Goal: Transaction & Acquisition: Purchase product/service

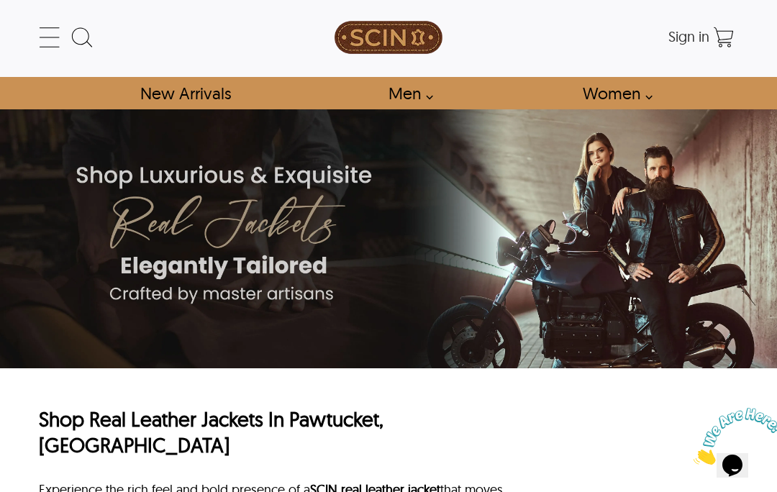
scroll to position [3, 0]
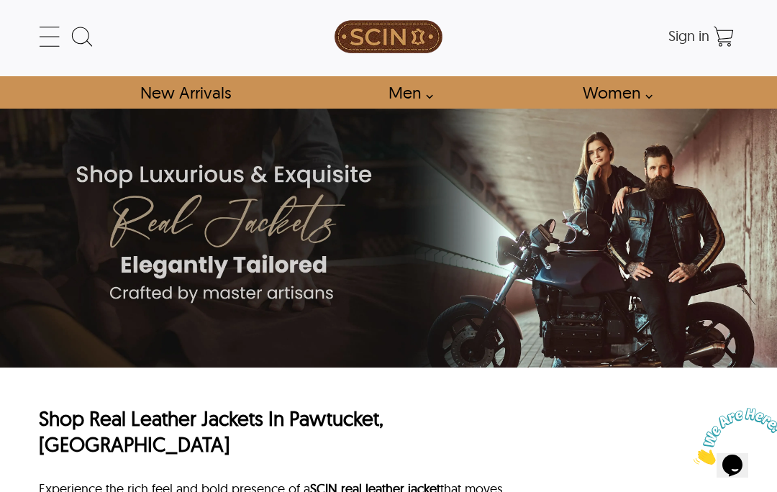
click at [651, 104] on link "Women" at bounding box center [613, 92] width 94 height 32
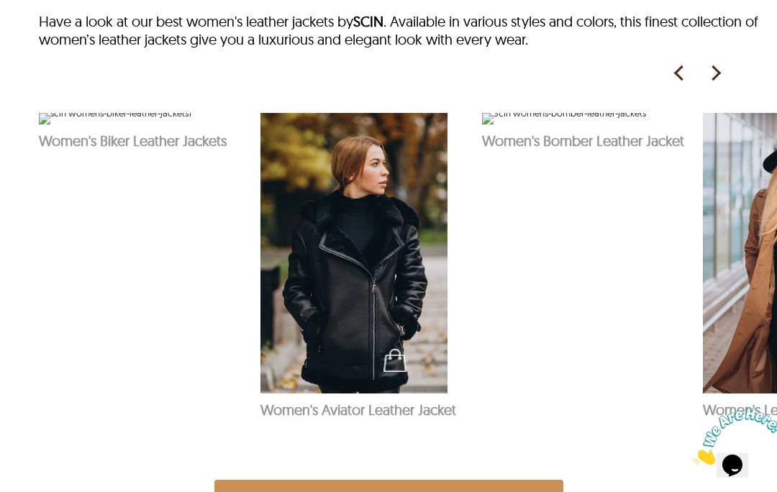
scroll to position [704, 0]
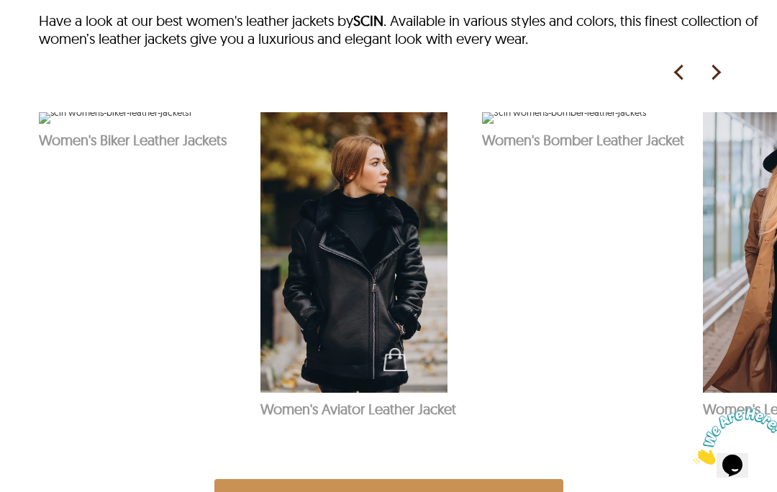
click at [724, 81] on img at bounding box center [715, 73] width 22 height 22
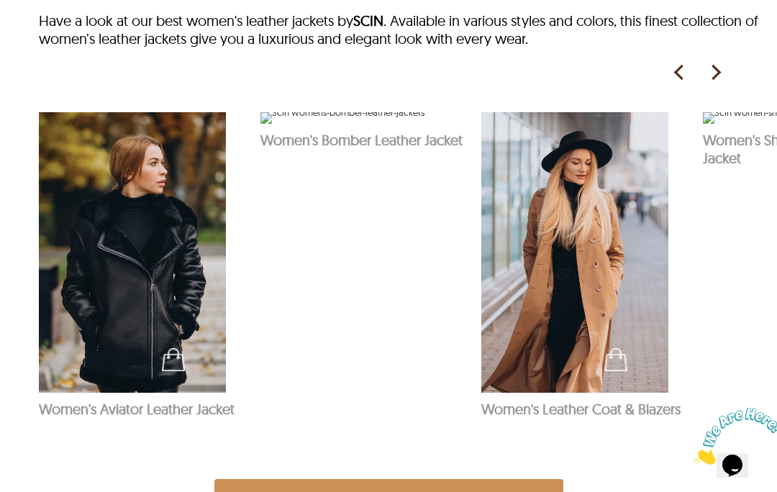
click at [716, 83] on img at bounding box center [715, 73] width 22 height 22
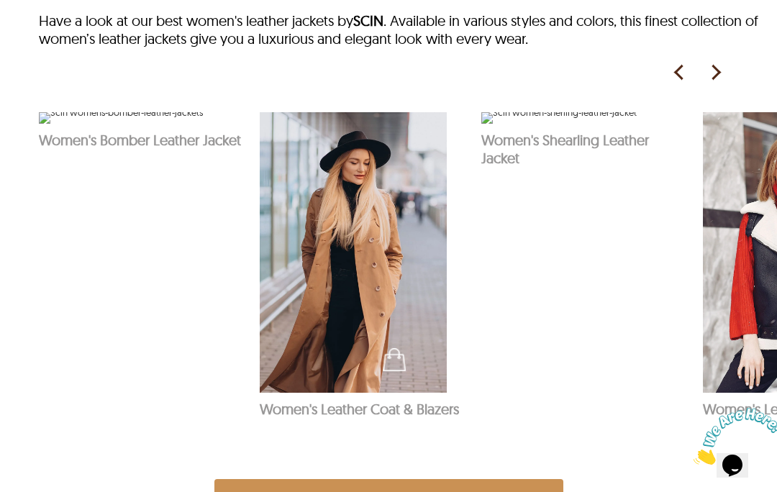
click at [713, 83] on img at bounding box center [715, 73] width 22 height 22
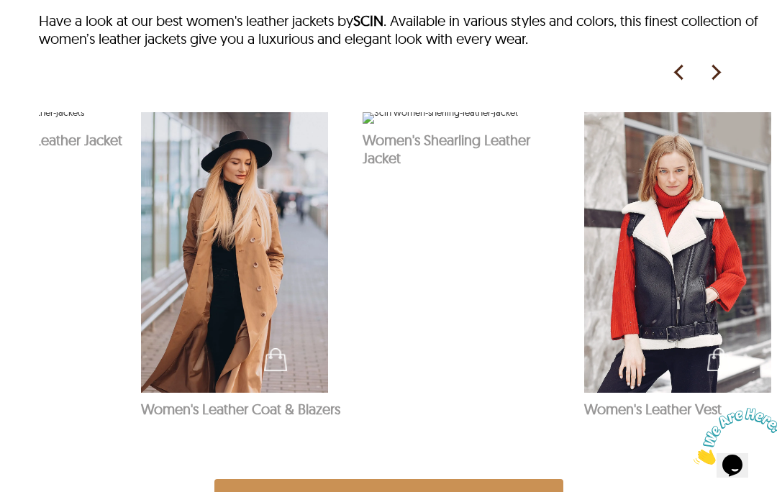
scroll to position [0, 576]
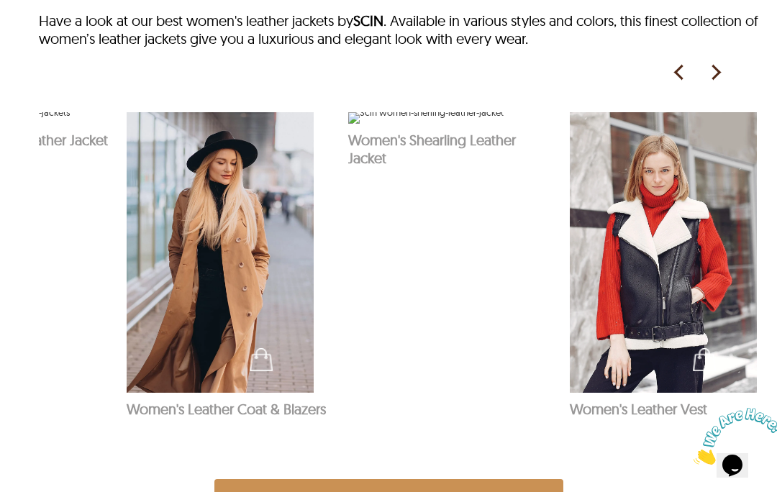
click at [705, 83] on img at bounding box center [715, 73] width 22 height 22
click at [719, 83] on img at bounding box center [715, 73] width 22 height 22
click at [715, 73] on img at bounding box center [715, 73] width 22 height 22
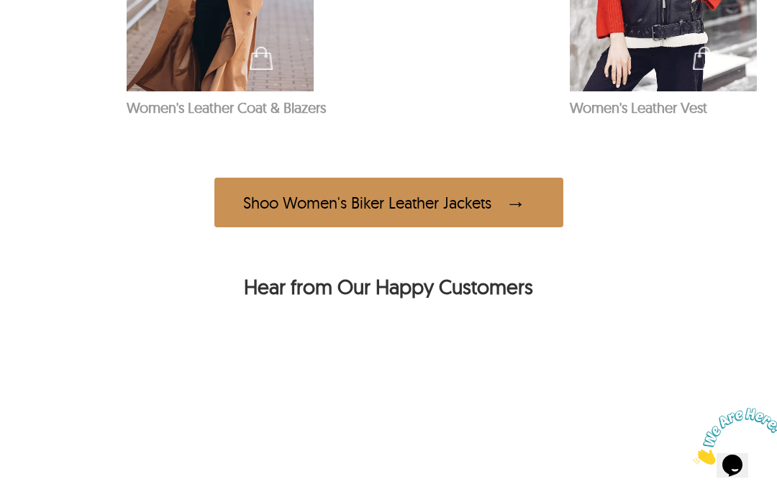
scroll to position [1009, 0]
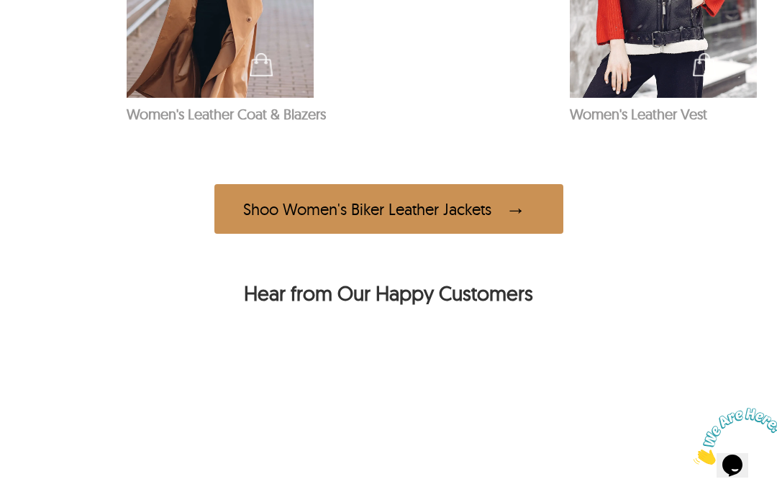
click at [530, 223] on span at bounding box center [519, 209] width 29 height 28
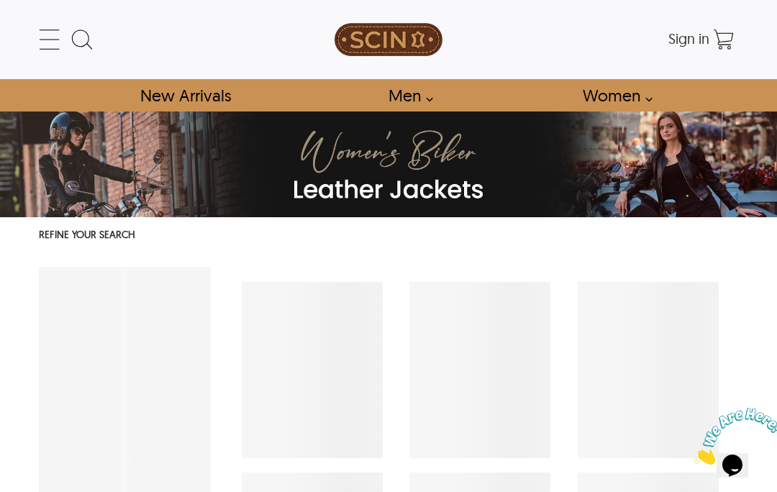
select select "********"
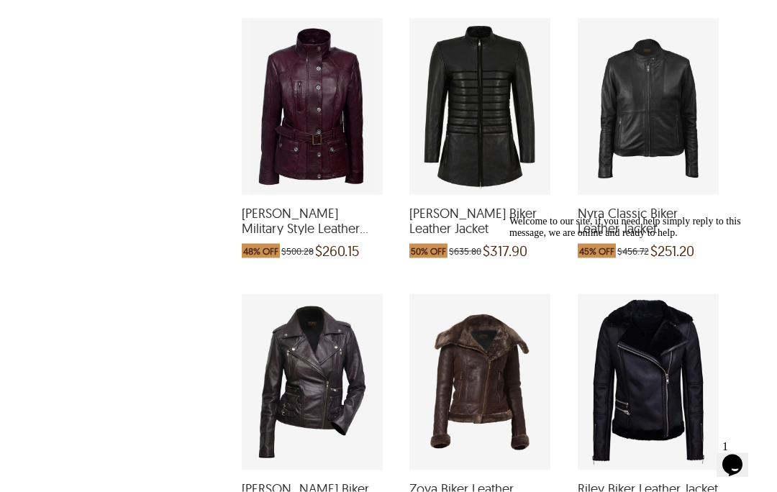
scroll to position [2319, 0]
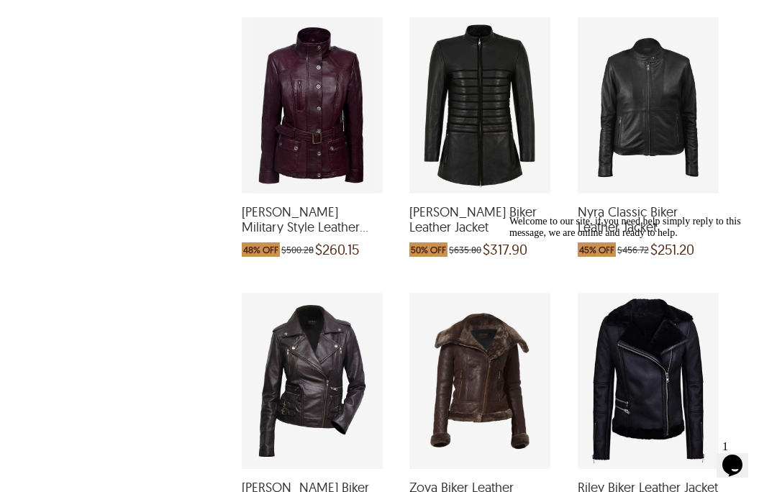
click at [320, 183] on div "Nicole Military Style Leather Jacket which was at a price of $500.28, now after…" at bounding box center [312, 105] width 141 height 176
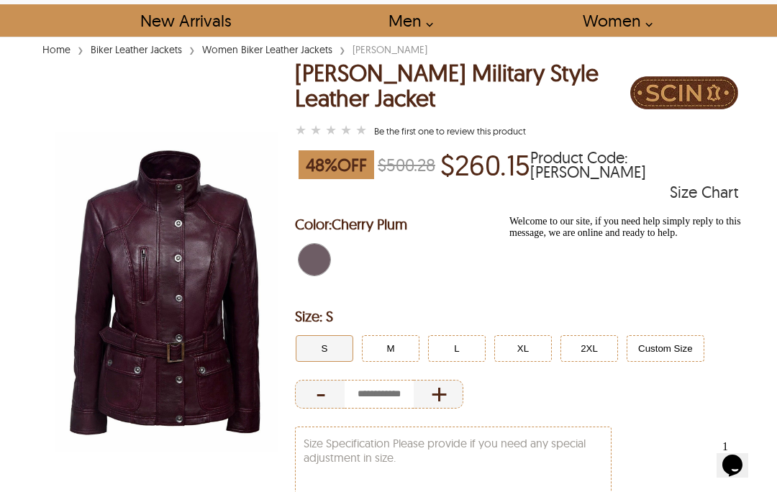
scroll to position [103, 0]
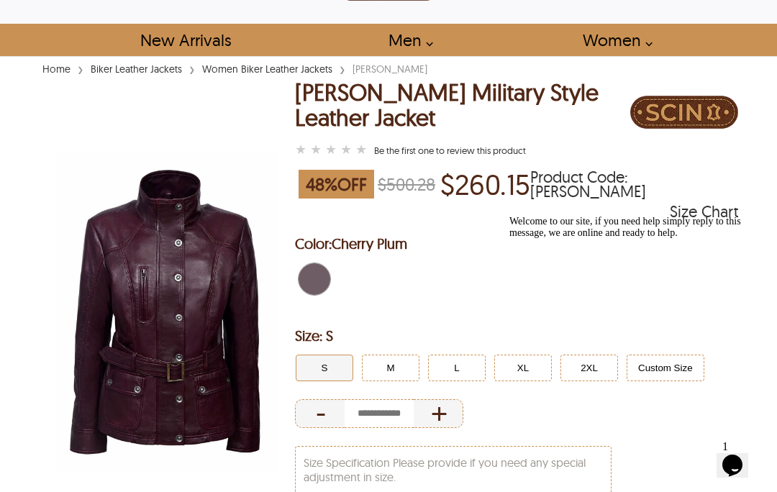
select select "********"
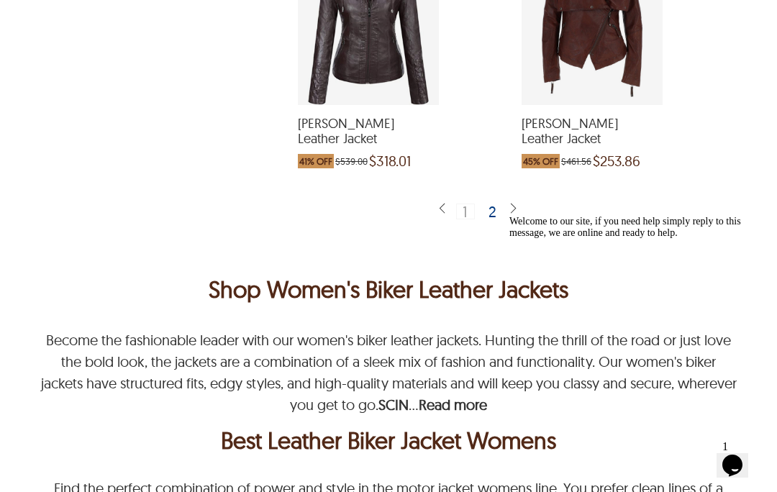
scroll to position [3280, 0]
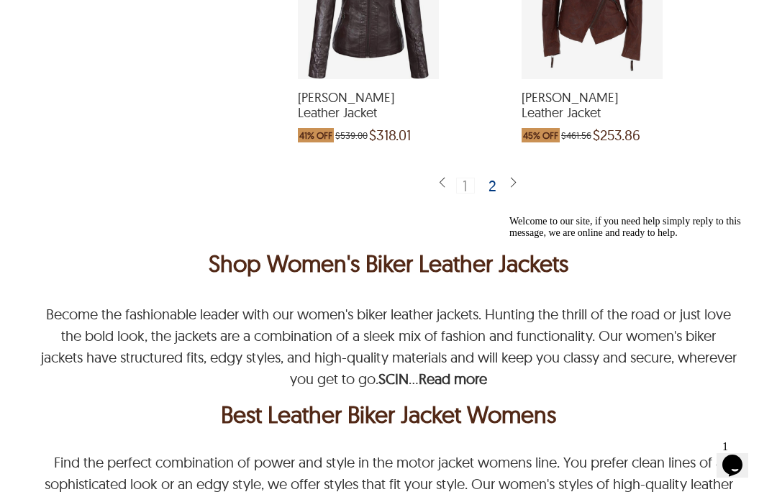
click at [507, 190] on img at bounding box center [513, 183] width 12 height 14
click at [502, 193] on div "2" at bounding box center [492, 185] width 21 height 14
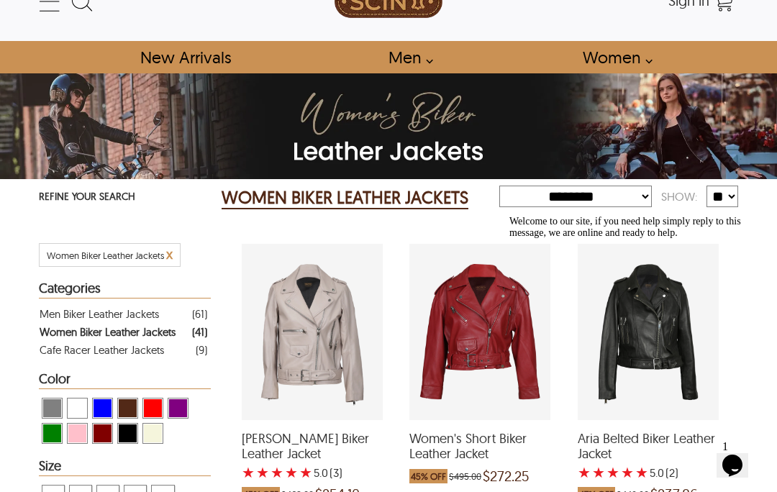
scroll to position [12, 0]
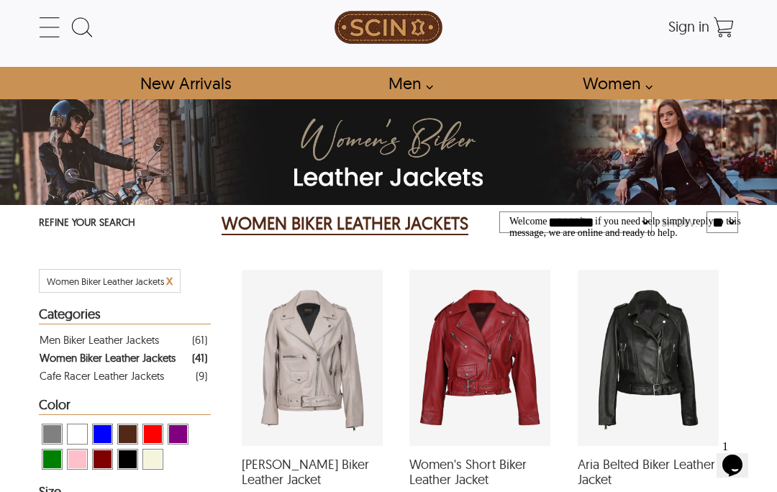
click at [46, 29] on icon at bounding box center [49, 27] width 29 height 29
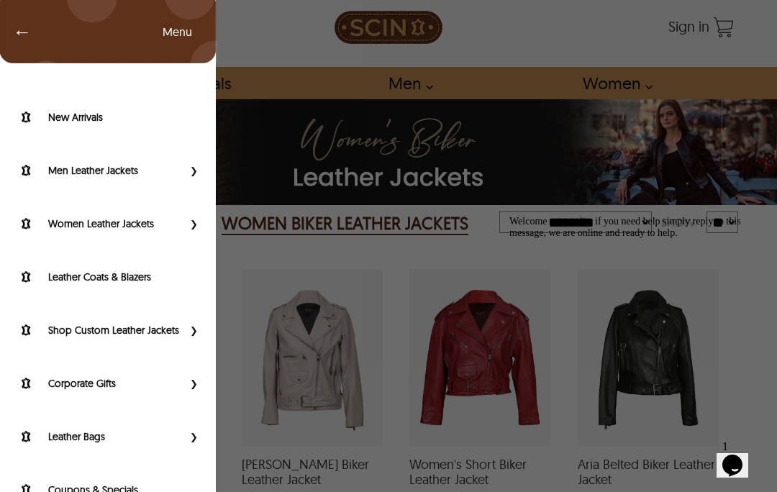
click at [161, 224] on label "Women Leather Jackets" at bounding box center [115, 223] width 134 height 14
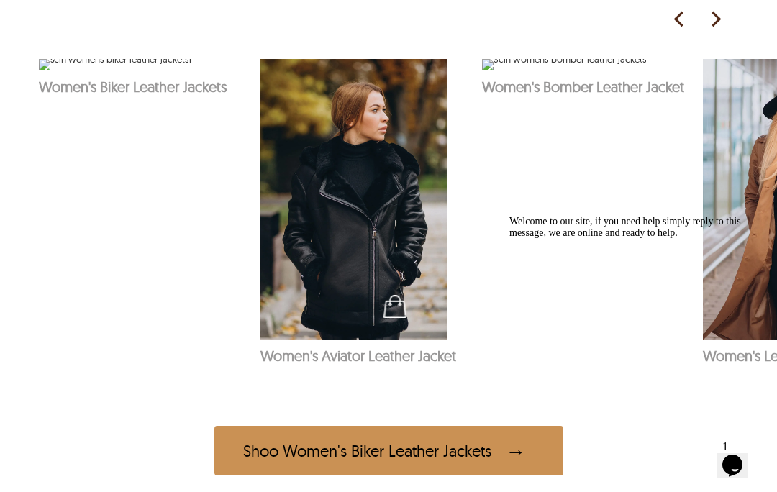
scroll to position [755, 0]
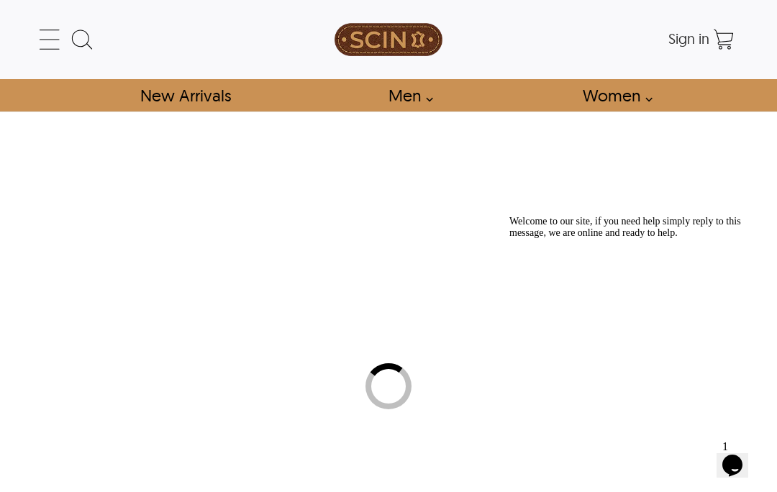
select select "********"
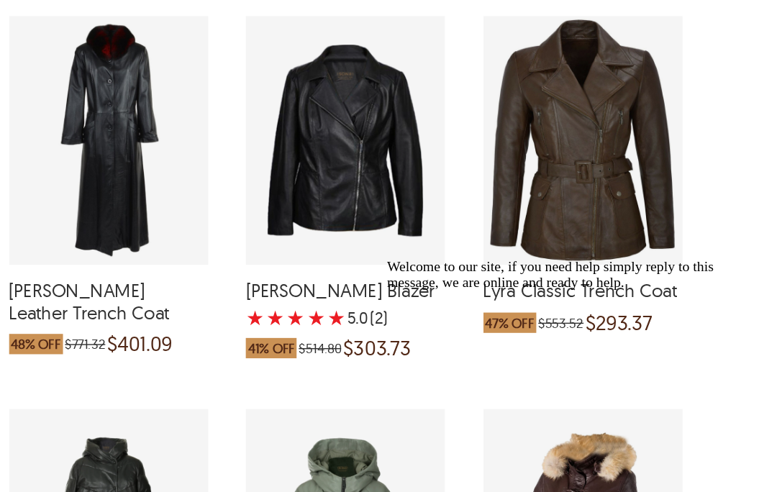
scroll to position [825, 14]
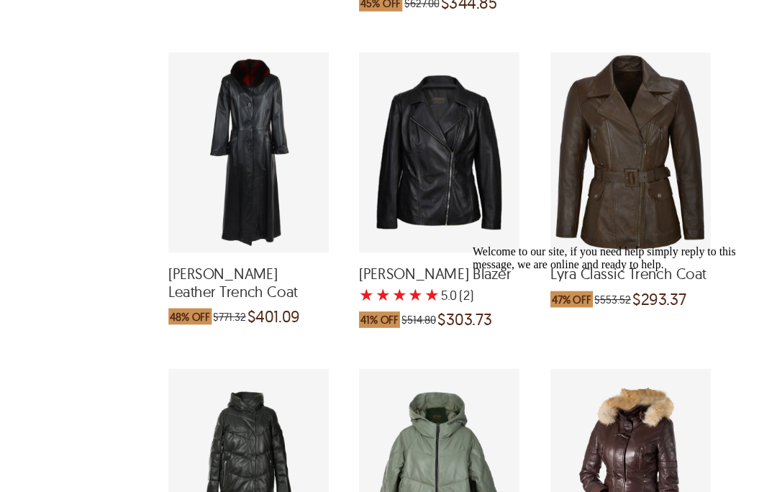
click at [577, 189] on div "Lyra Classic Trench Coat which was at a price of $553.52, now after discount th…" at bounding box center [647, 134] width 141 height 176
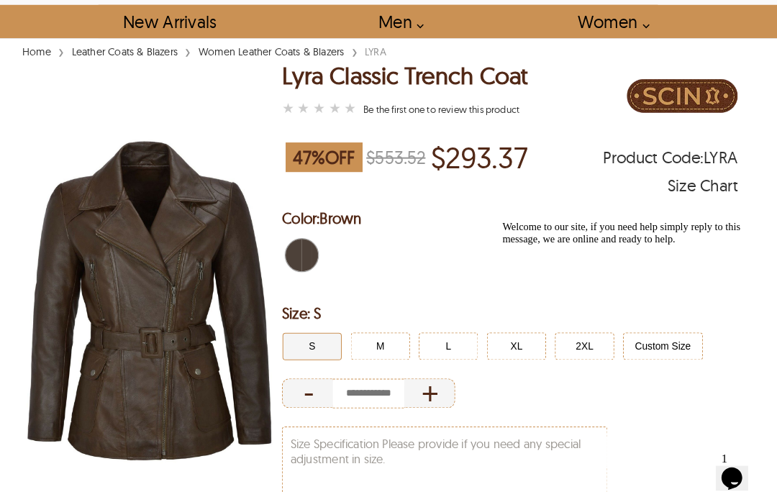
scroll to position [75, 0]
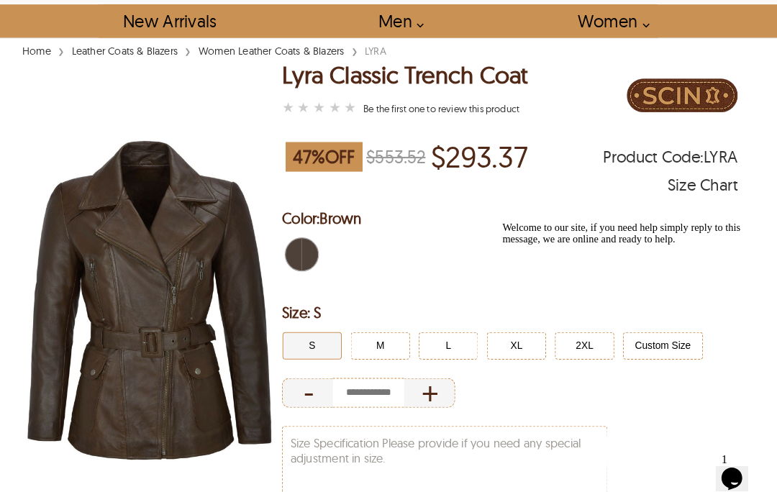
click at [687, 181] on div "Size Chart" at bounding box center [703, 180] width 68 height 14
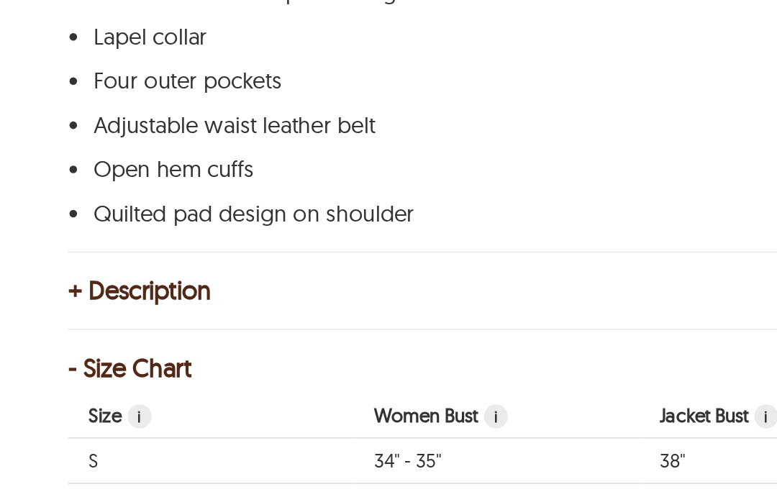
scroll to position [592, 0]
click at [54, 334] on div "+ Description" at bounding box center [388, 341] width 699 height 14
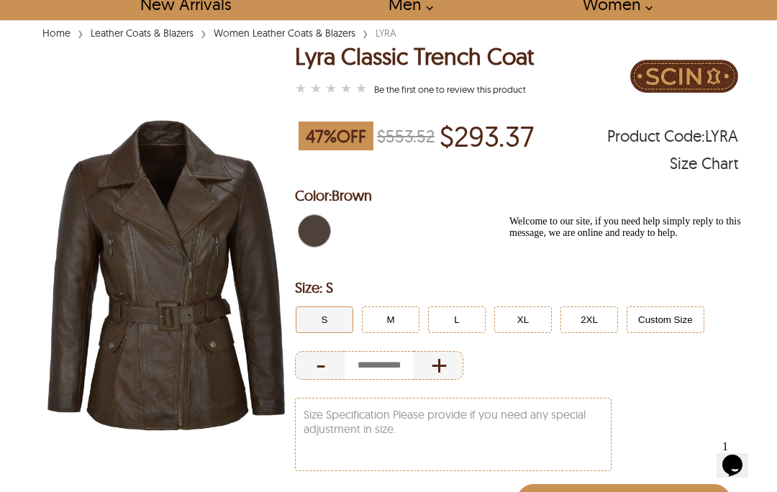
scroll to position [100, 0]
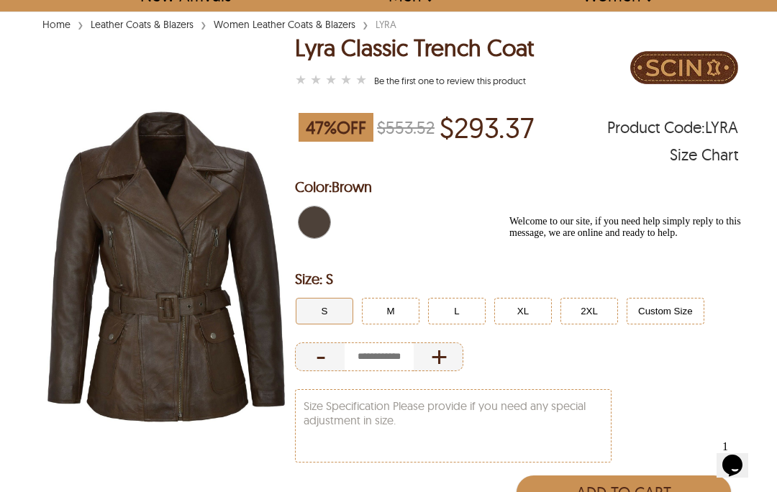
click at [196, 324] on img at bounding box center [167, 267] width 256 height 320
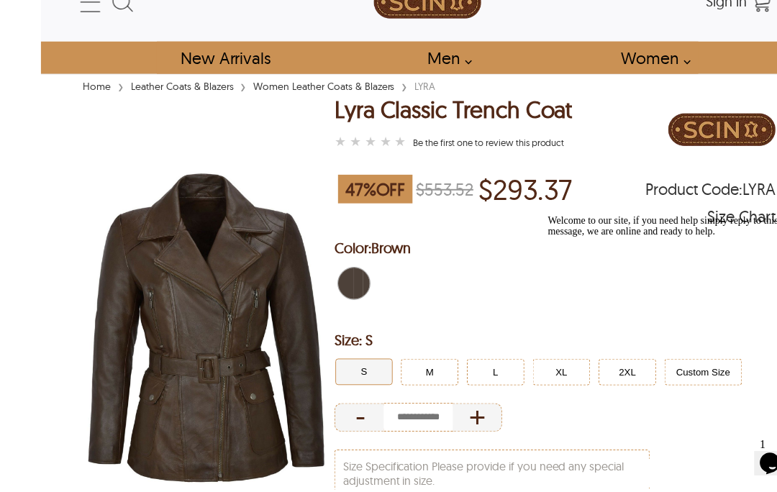
scroll to position [37, 0]
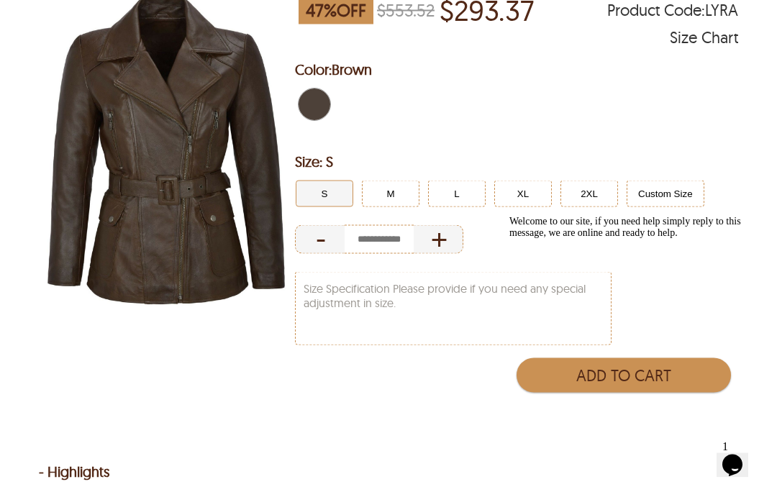
select select "********"
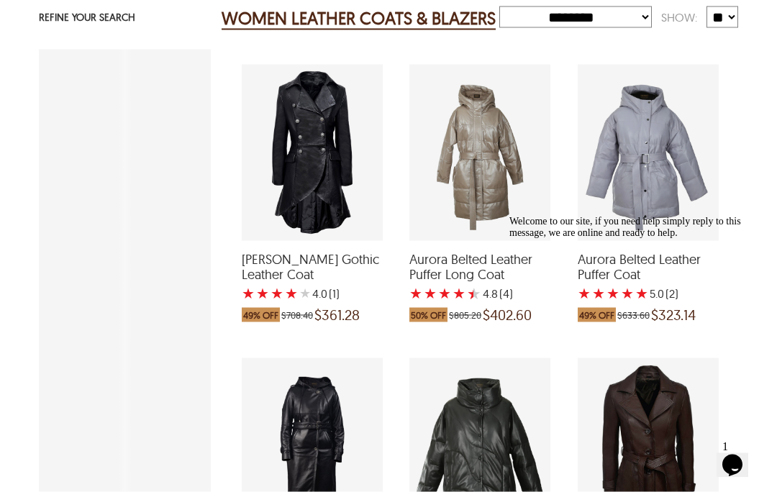
scroll to position [815, 0]
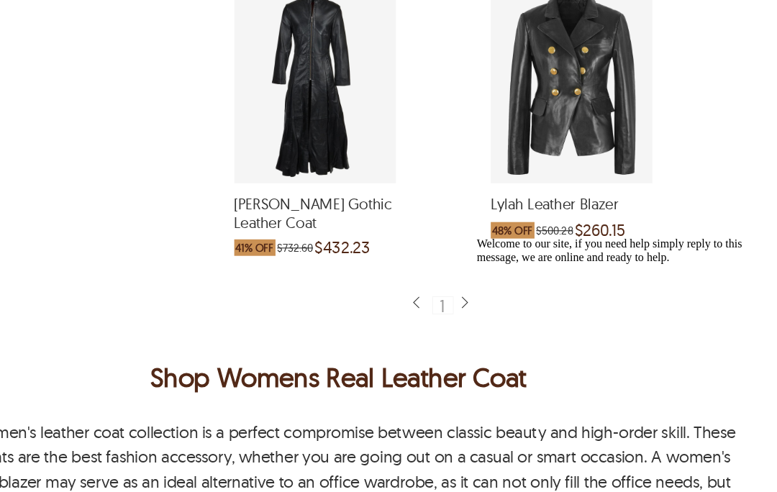
click at [521, 150] on div "Lylah Leather Blazer which was at a price of $500.28, now after discount the pr…" at bounding box center [591, 80] width 141 height 176
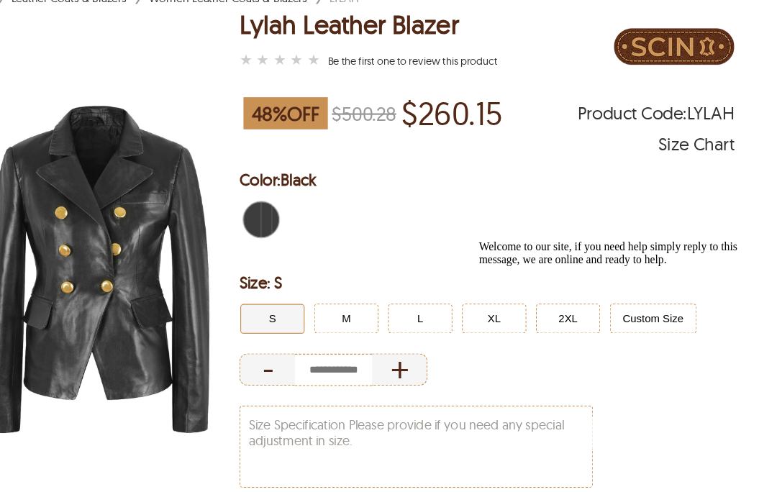
scroll to position [125, 0]
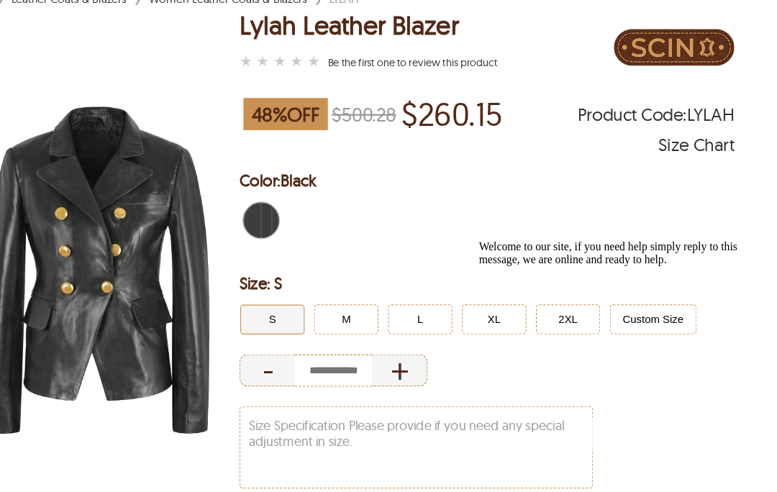
click at [296, 288] on button "S" at bounding box center [325, 285] width 58 height 27
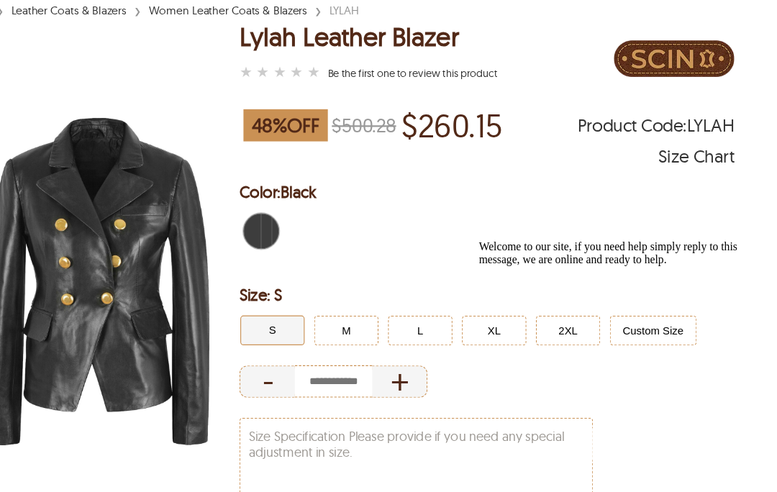
scroll to position [116, 0]
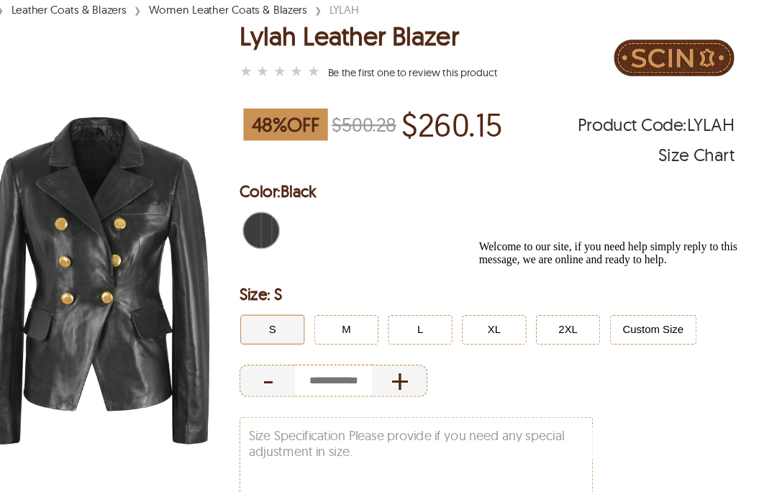
click at [669, 139] on div "Size Chart" at bounding box center [703, 139] width 68 height 14
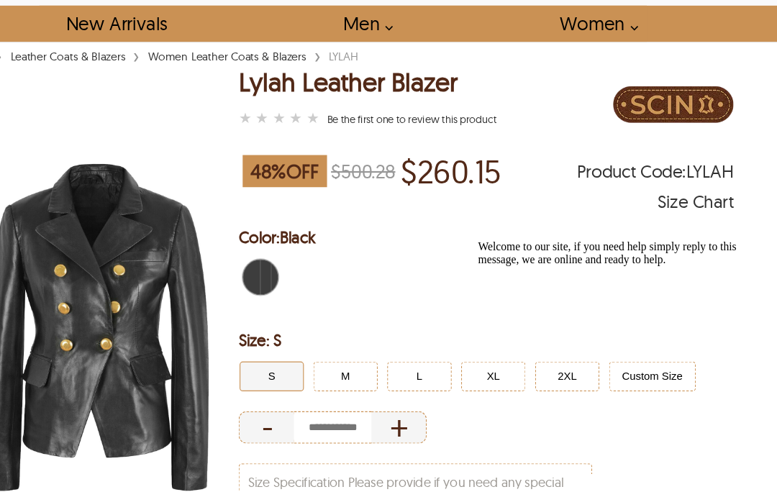
scroll to position [73, 0]
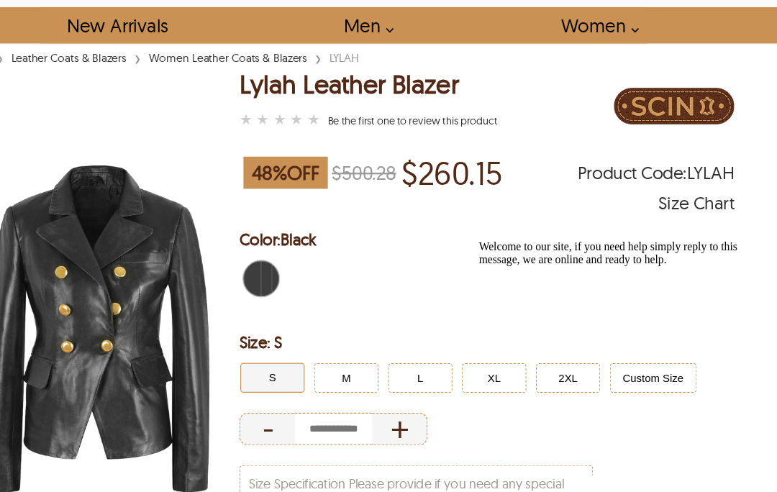
click at [576, 262] on span "Welcome to our site, if you need help simply reply to this message, we are onli…" at bounding box center [593, 251] width 232 height 22
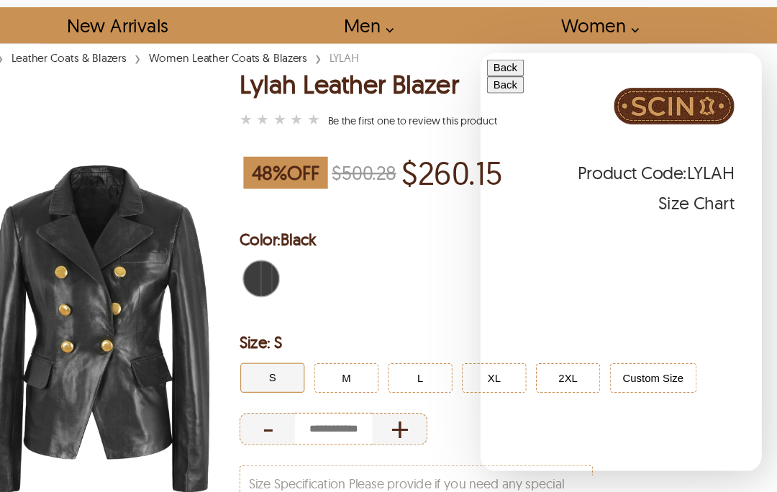
click at [395, 251] on div at bounding box center [516, 251] width 443 height 45
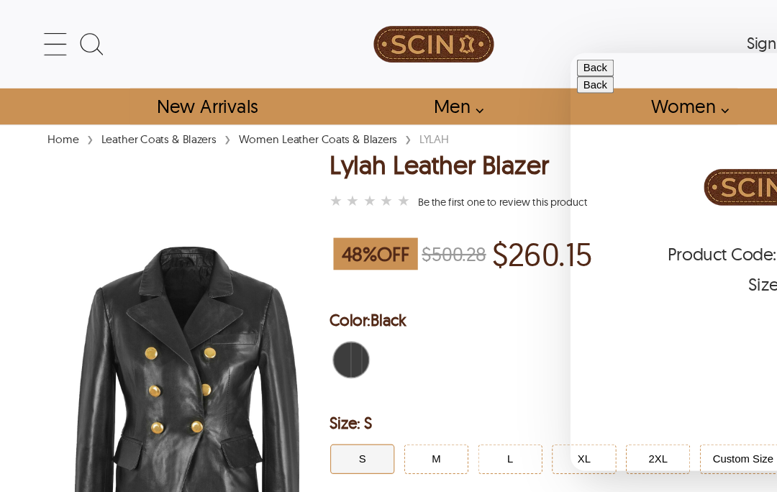
select select "********"
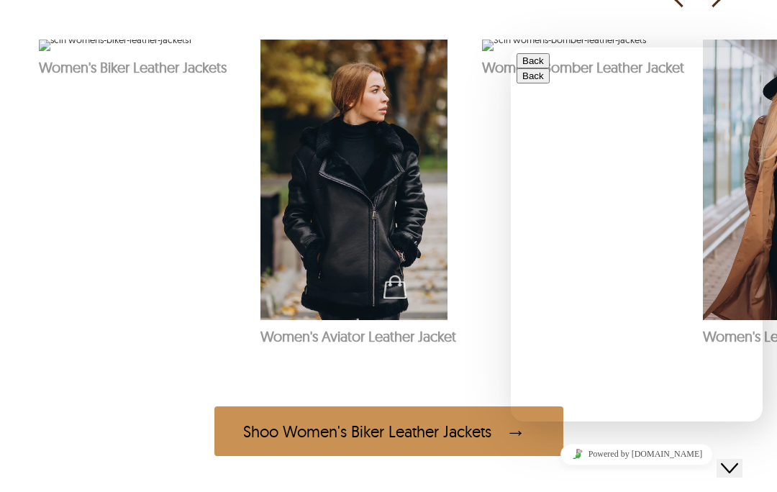
scroll to position [789, 0]
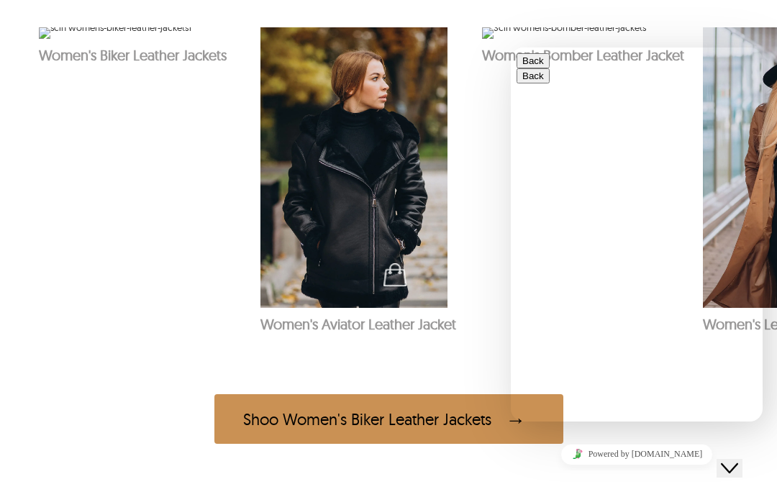
click at [537, 65] on button "Back" at bounding box center [532, 60] width 33 height 15
click at [458, 333] on p "Women's Aviator Leather Jacket" at bounding box center [363, 324] width 207 height 18
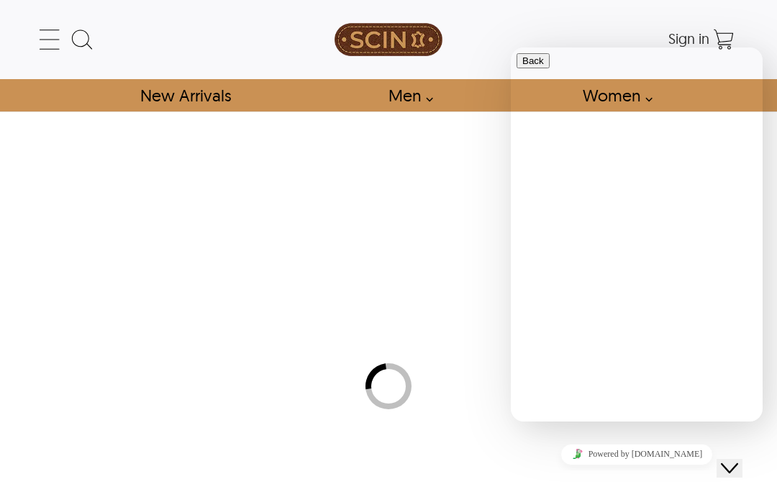
select select "********"
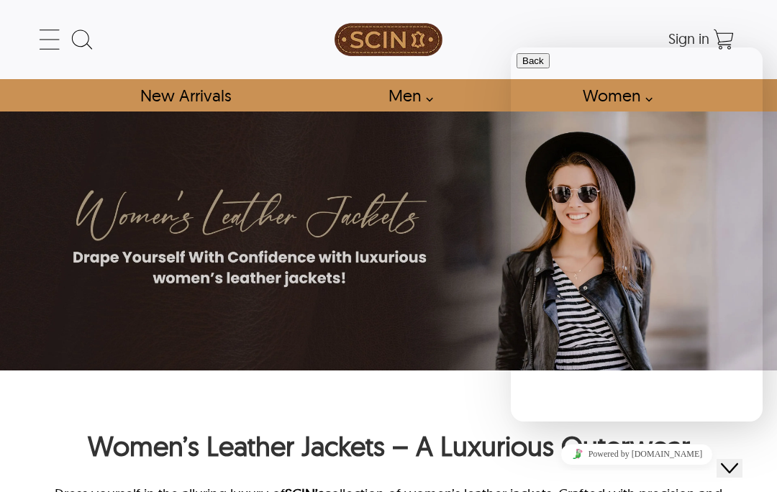
click at [52, 38] on icon at bounding box center [49, 39] width 29 height 29
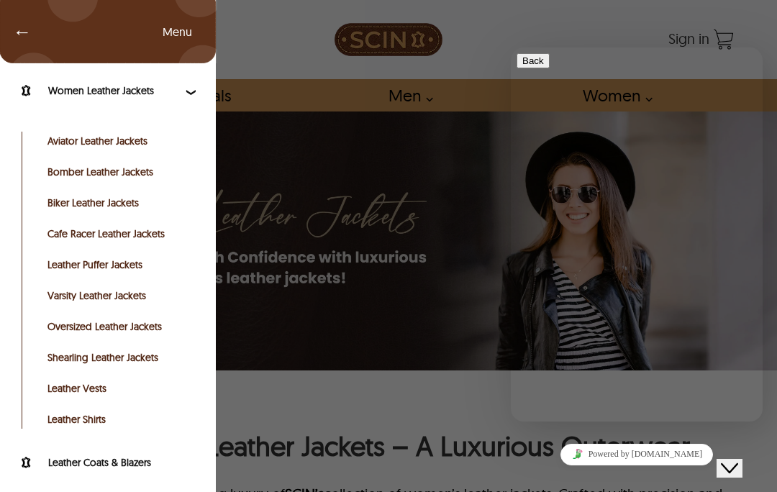
scroll to position [132, 0]
click at [145, 142] on link "Aviator Leather Jackets" at bounding box center [119, 141] width 145 height 14
select select "********"
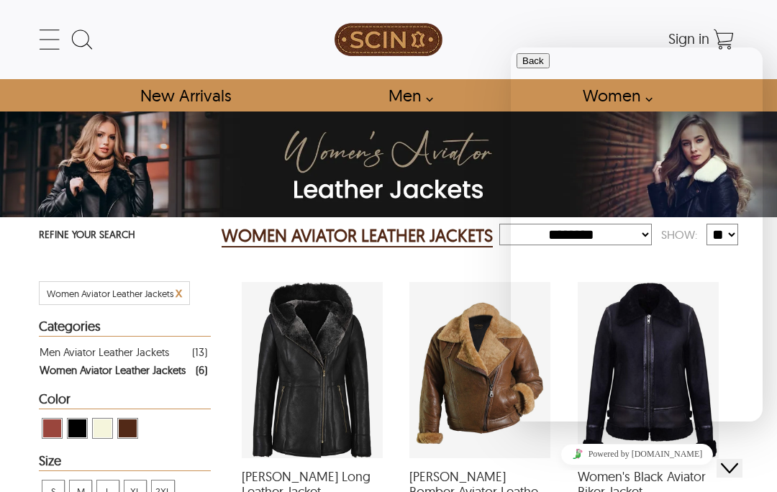
click at [58, 39] on icon at bounding box center [49, 39] width 29 height 29
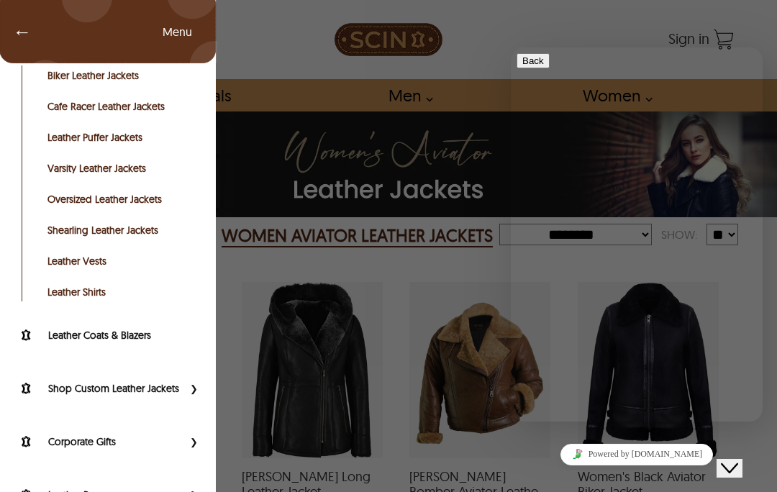
scroll to position [261, 0]
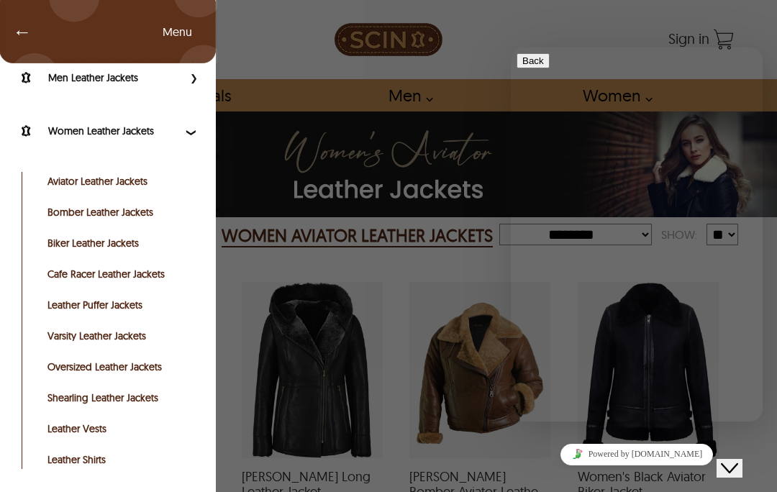
click at [191, 132] on span "Primary Side Menu" at bounding box center [192, 131] width 19 height 14
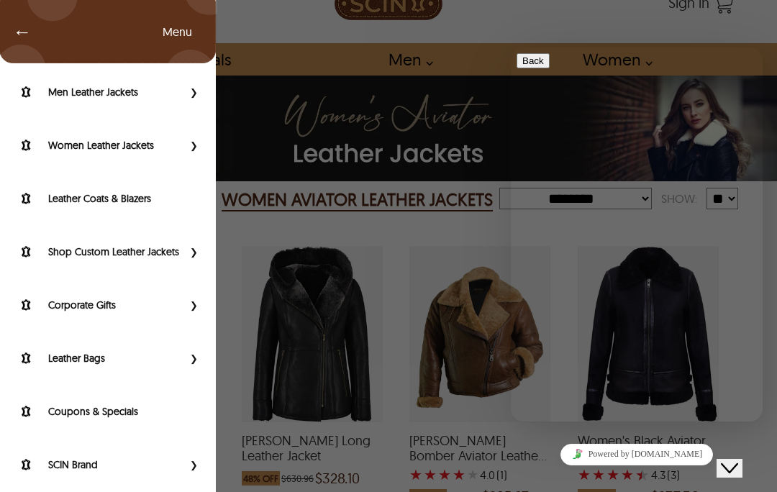
scroll to position [39, 0]
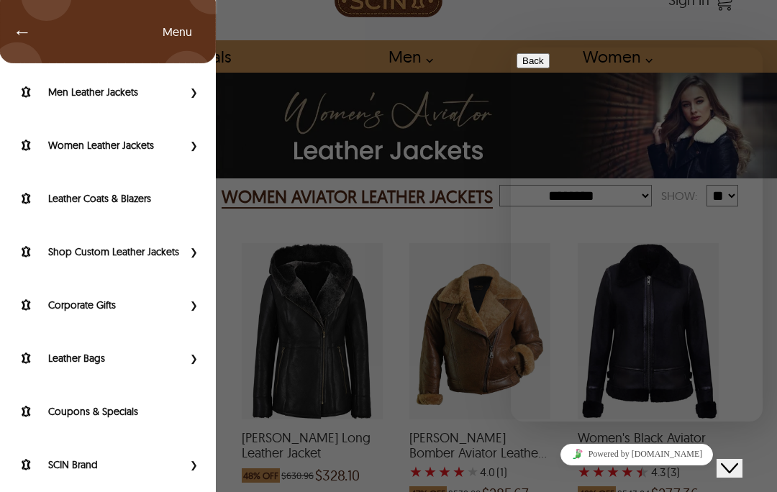
click at [165, 252] on label "Shop Custom Leather Jackets" at bounding box center [115, 251] width 134 height 14
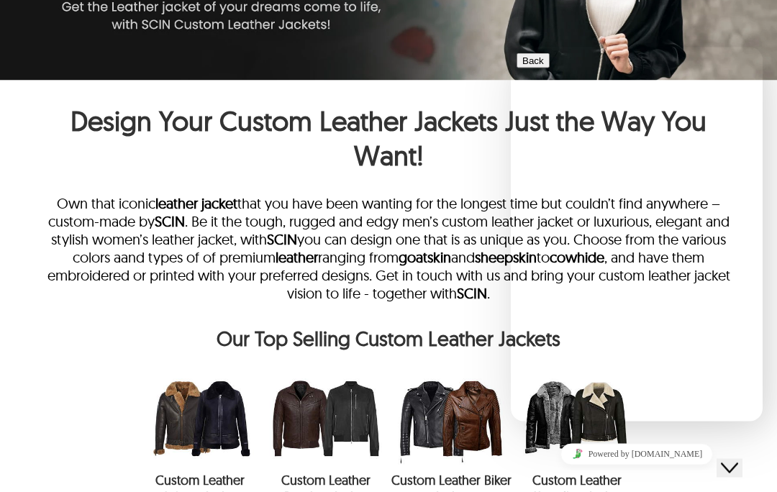
scroll to position [317, 0]
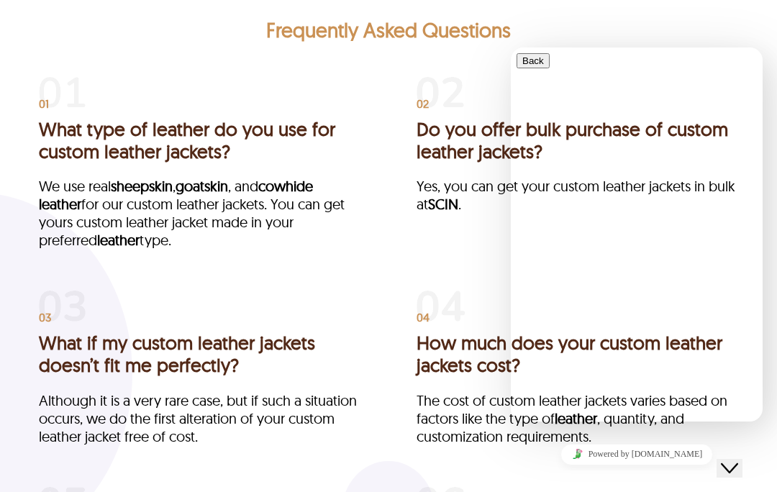
scroll to position [2503, 0]
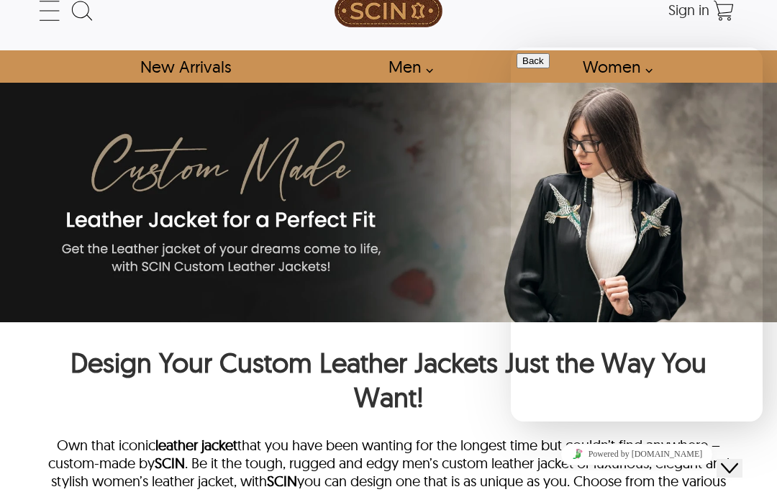
scroll to position [0, 0]
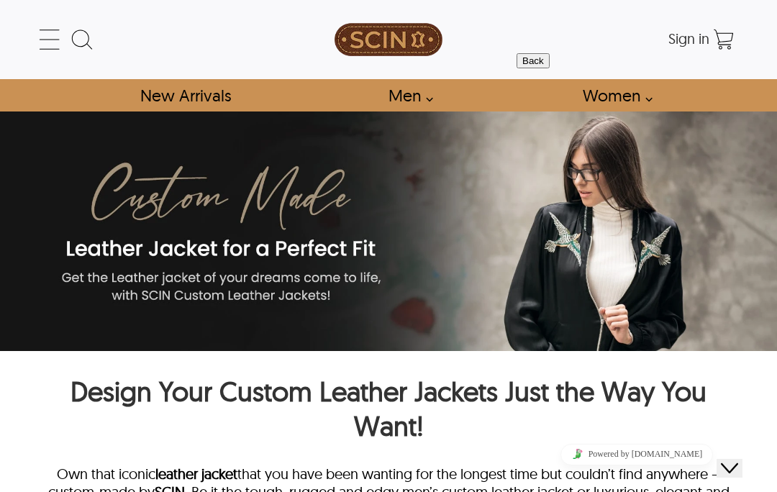
click at [85, 37] on icon at bounding box center [82, 39] width 29 height 29
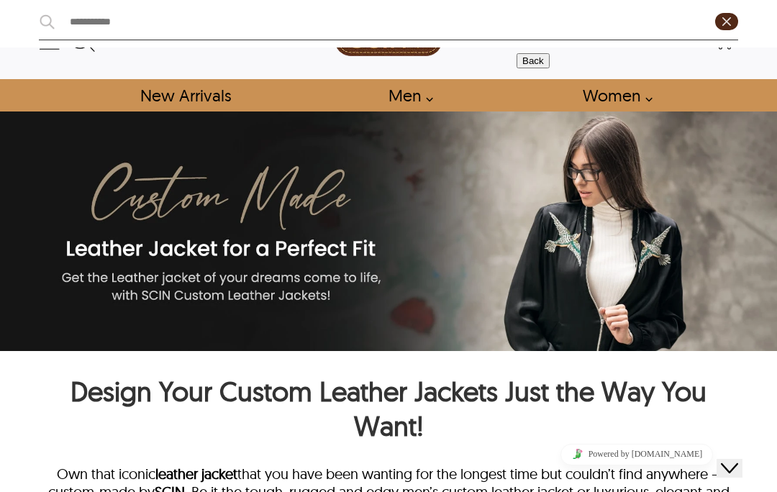
click at [119, 30] on input "text" at bounding box center [384, 21] width 659 height 24
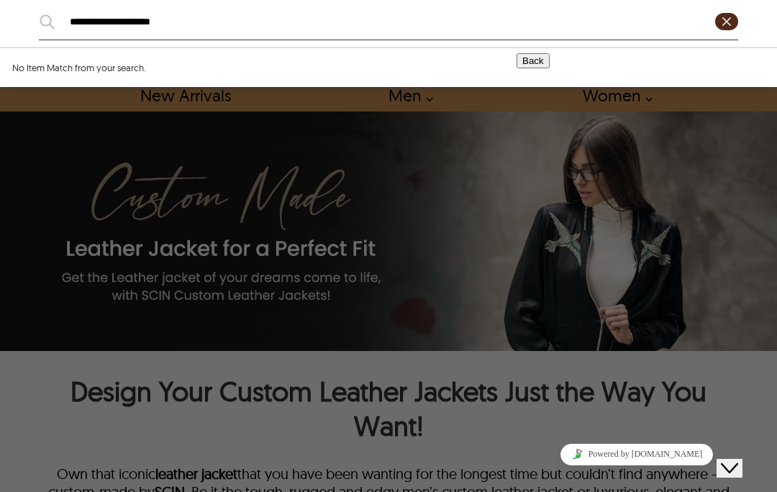
type input "**********"
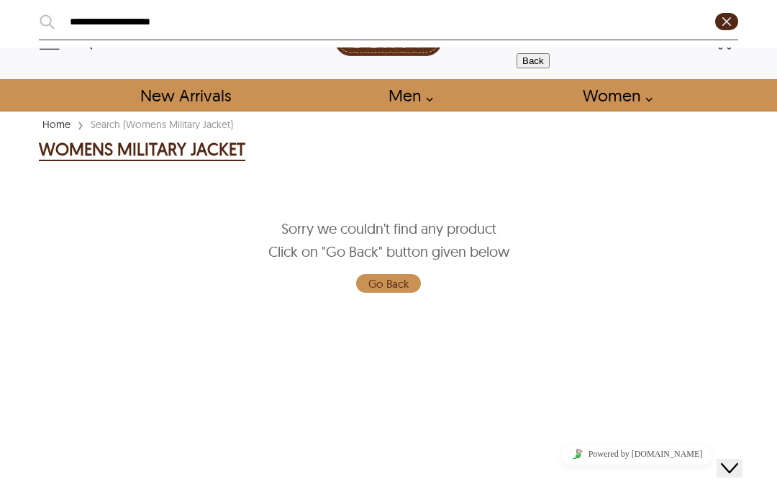
click at [198, 91] on div "**********" at bounding box center [388, 246] width 777 height 492
click at [224, 100] on div "**********" at bounding box center [388, 246] width 777 height 492
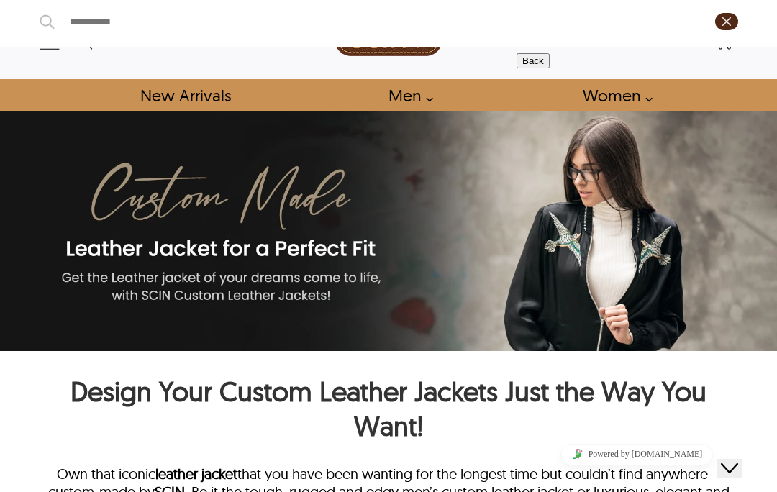
scroll to position [39, 0]
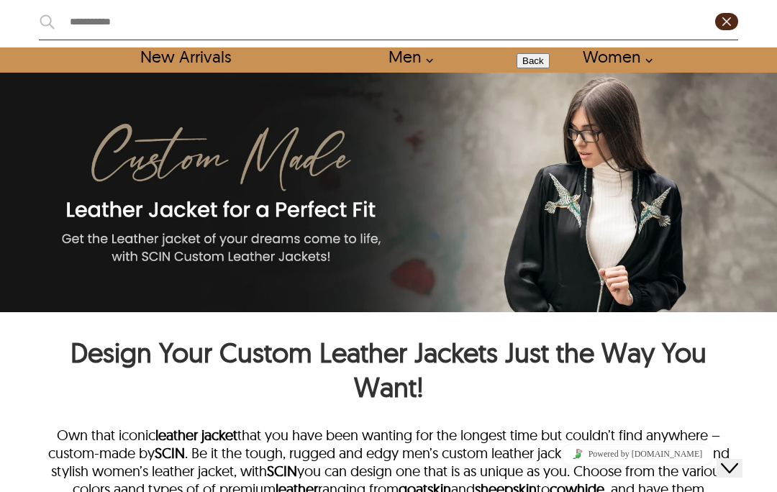
select select "********"
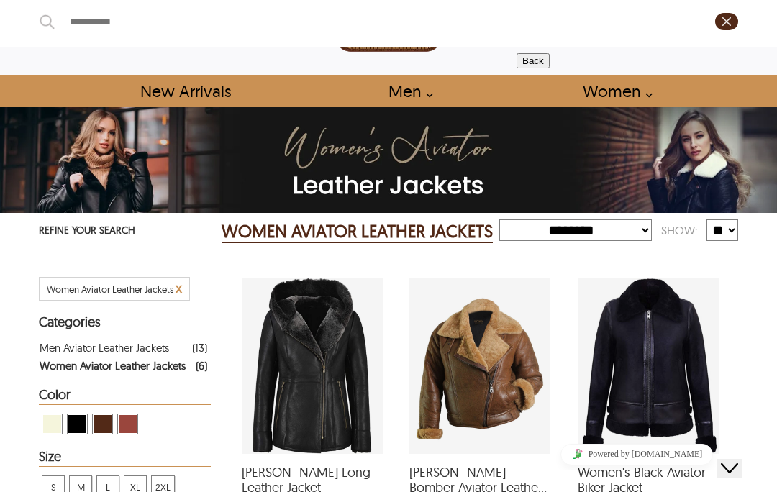
scroll to position [0, 0]
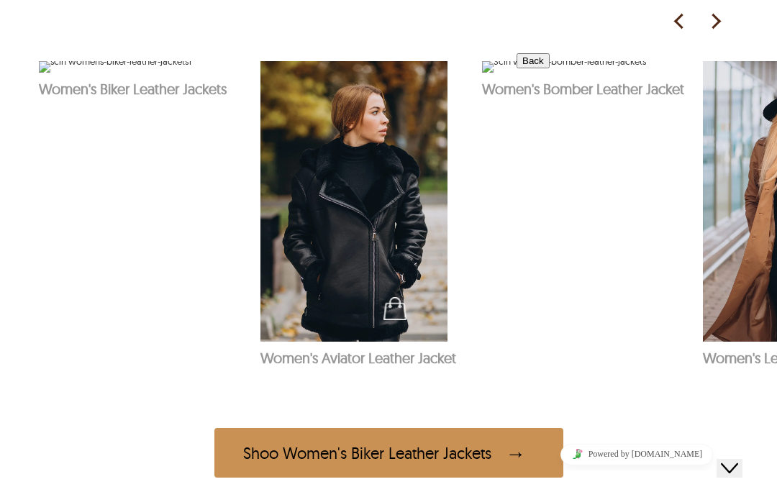
click at [379, 295] on img at bounding box center [353, 201] width 187 height 280
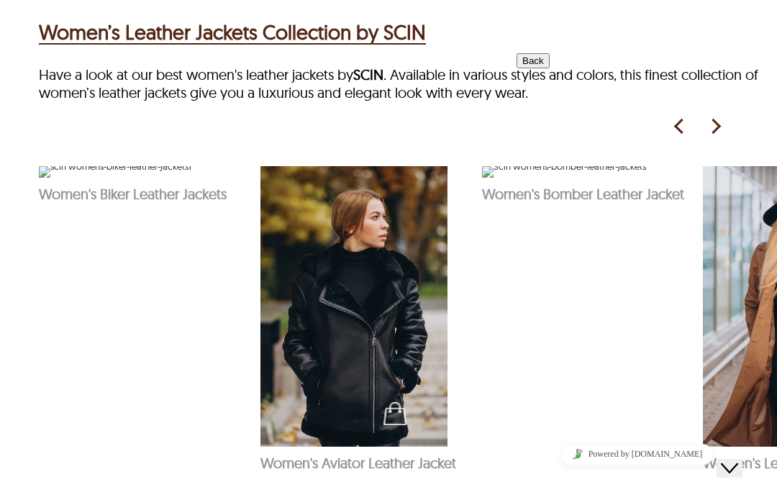
select select "********"
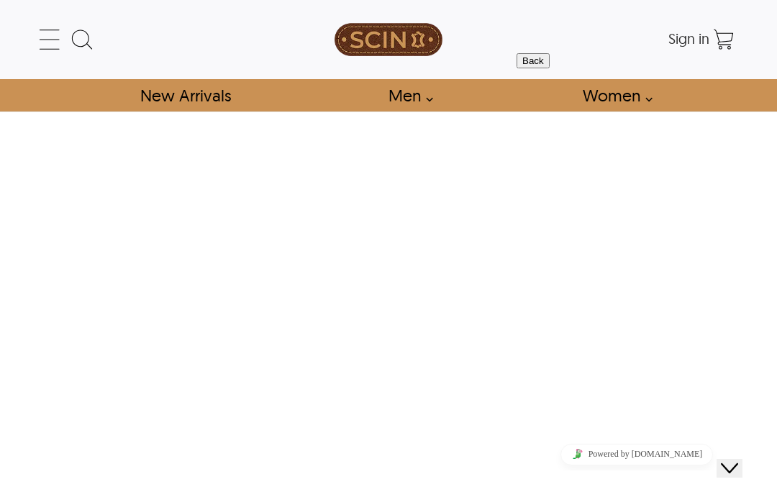
scroll to position [559, 0]
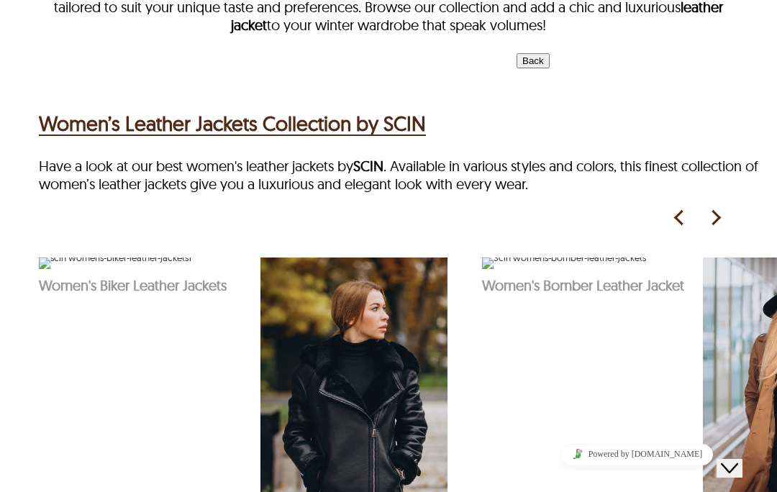
select select "********"
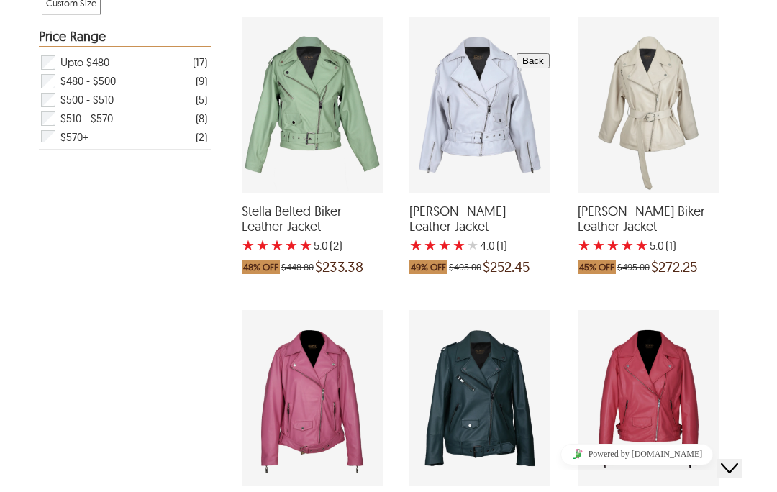
scroll to position [75, 0]
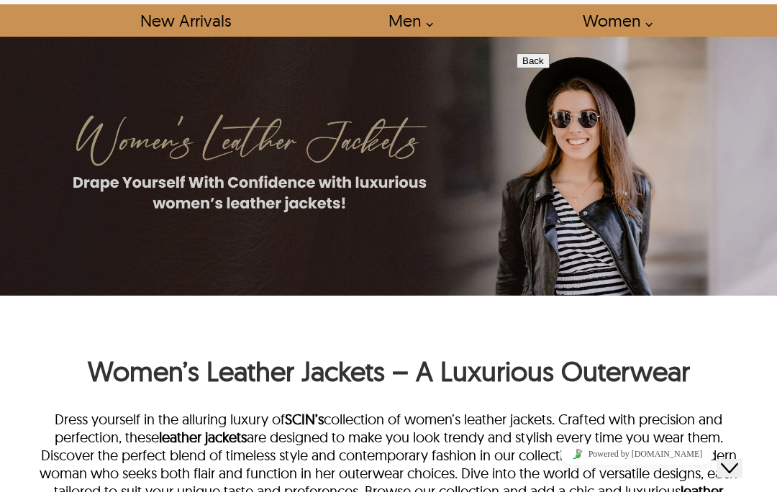
scroll to position [559, 0]
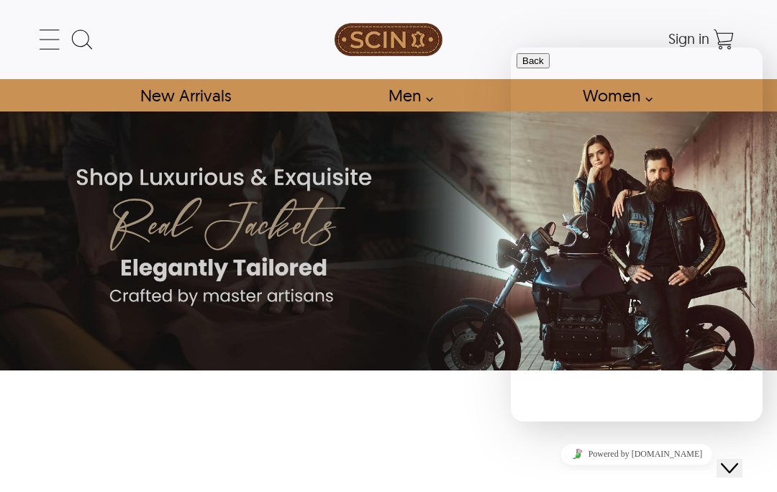
click at [262, 141] on img at bounding box center [388, 240] width 777 height 259
click at [63, 35] on icon at bounding box center [49, 39] width 29 height 29
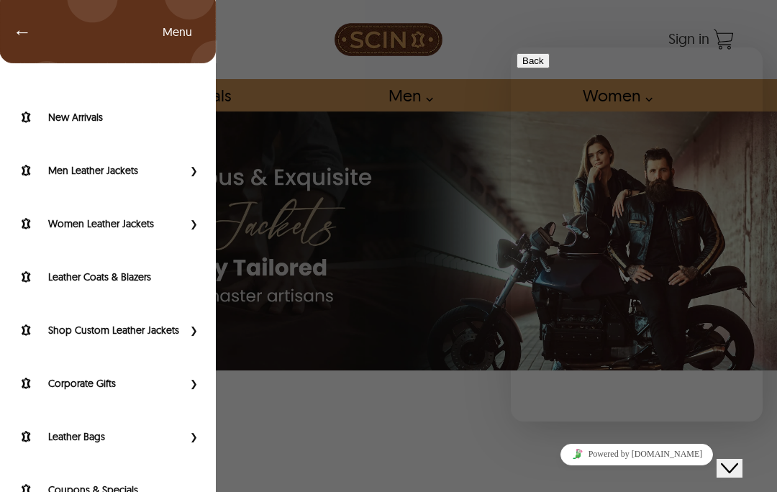
click at [164, 232] on link "Women Leather Jackets" at bounding box center [98, 223] width 168 height 17
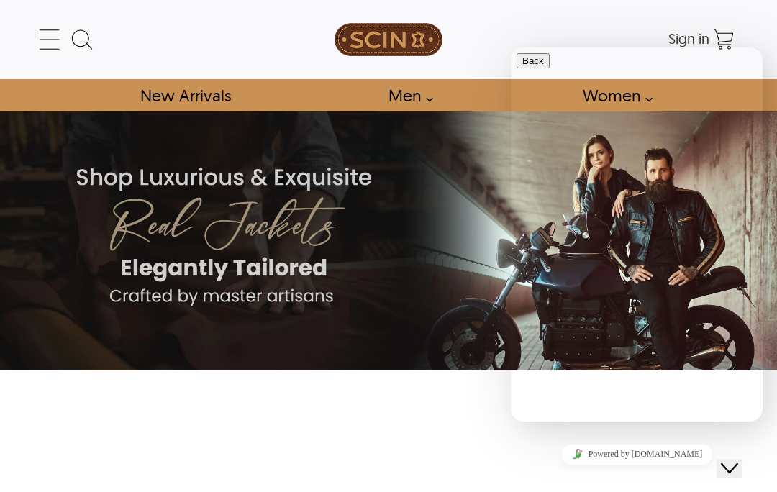
click at [86, 29] on icon at bounding box center [82, 39] width 29 height 29
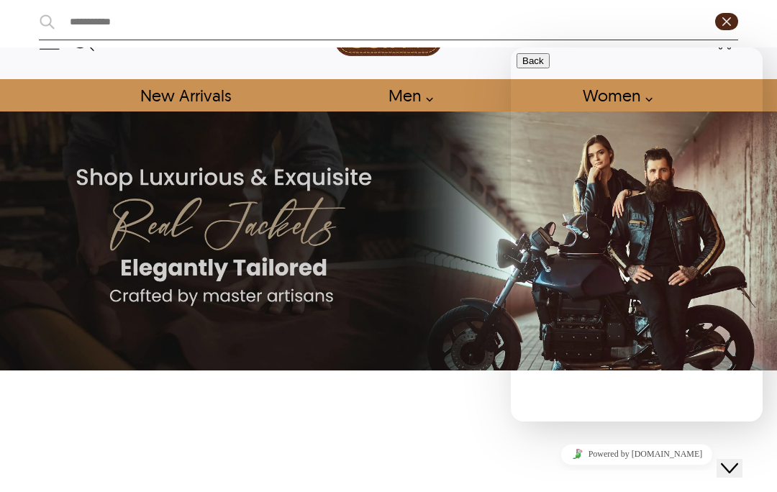
click at [147, 79] on div at bounding box center [388, 246] width 777 height 492
click at [63, 46] on div at bounding box center [388, 23] width 777 height 47
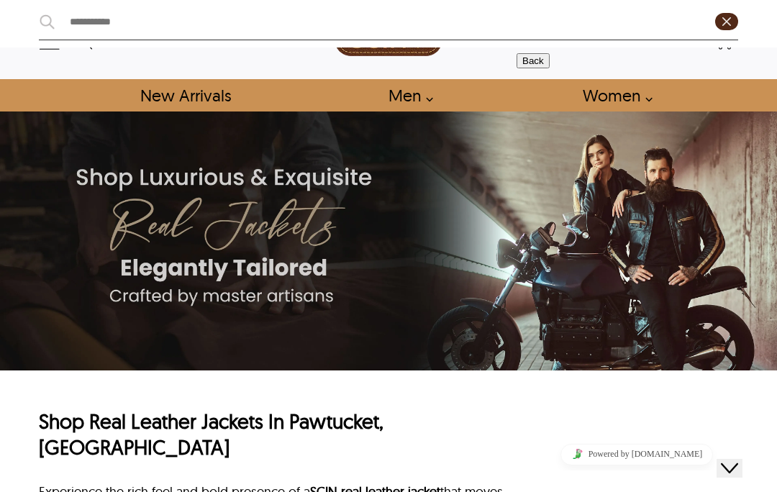
click at [63, 46] on div at bounding box center [388, 23] width 777 height 47
click at [55, 23] on input "text" at bounding box center [384, 21] width 659 height 24
click at [60, 42] on div at bounding box center [388, 23] width 777 height 47
click at [68, 55] on div at bounding box center [388, 246] width 777 height 492
click at [96, 47] on div at bounding box center [388, 23] width 777 height 47
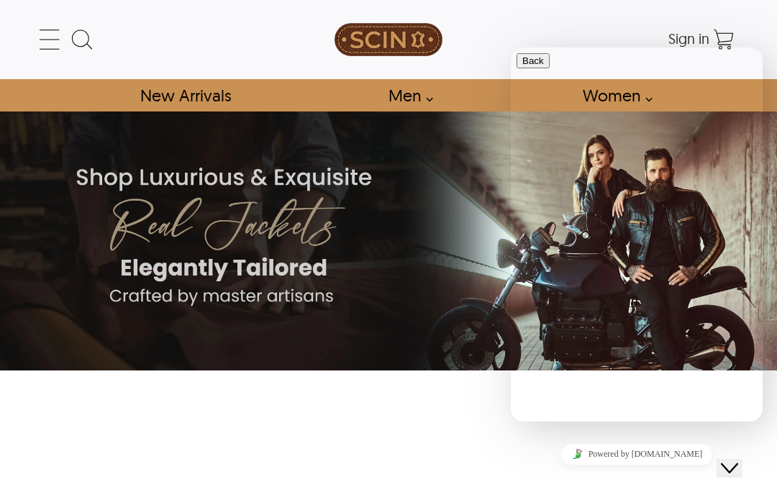
click at [51, 40] on icon at bounding box center [49, 39] width 29 height 29
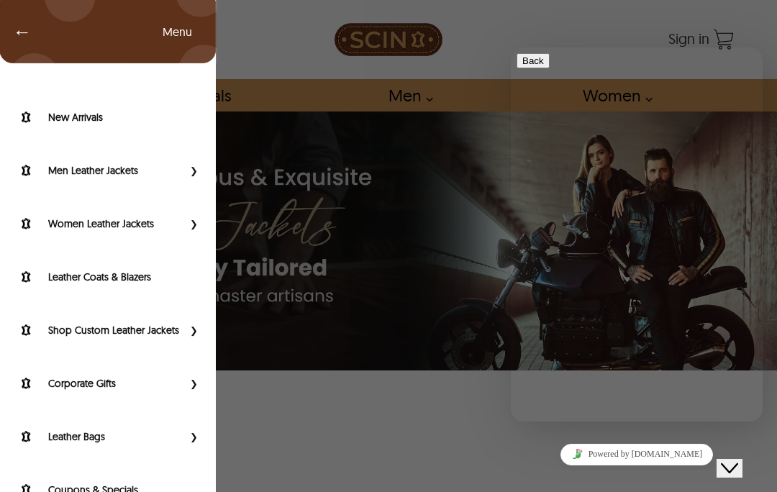
click at [159, 284] on link "Leather Coats & Blazers" at bounding box center [107, 276] width 187 height 17
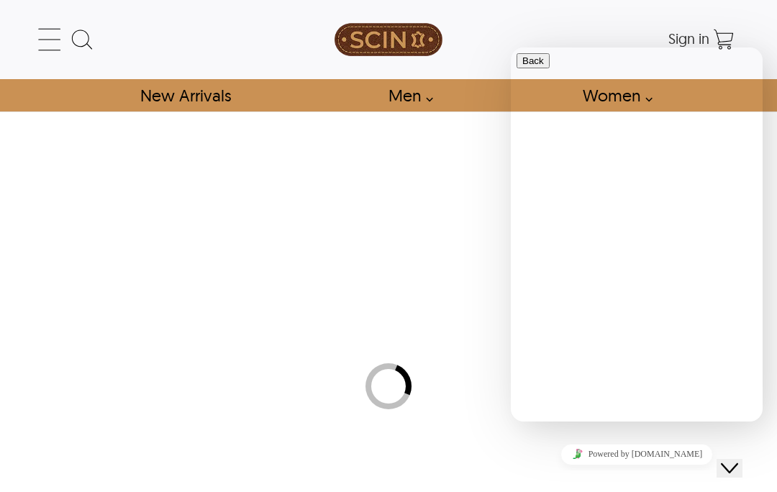
select select "********"
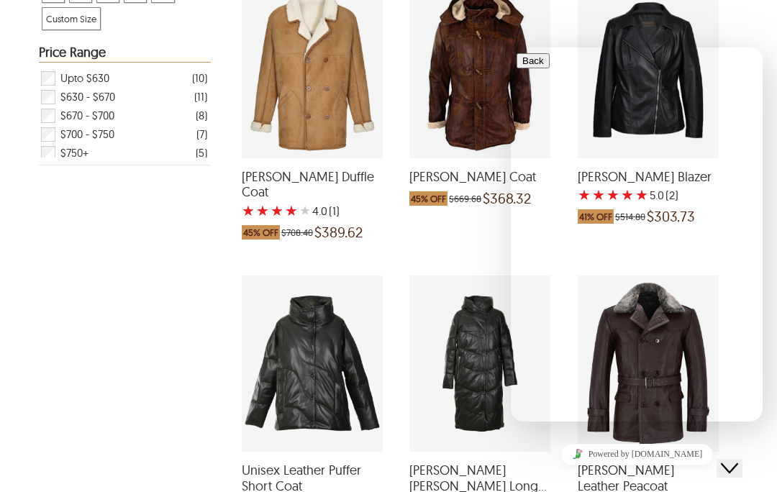
scroll to position [592, 0]
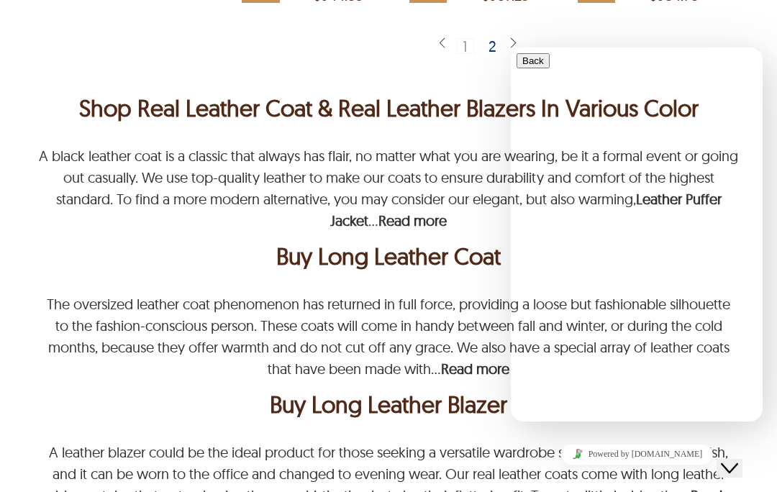
scroll to position [2813, 0]
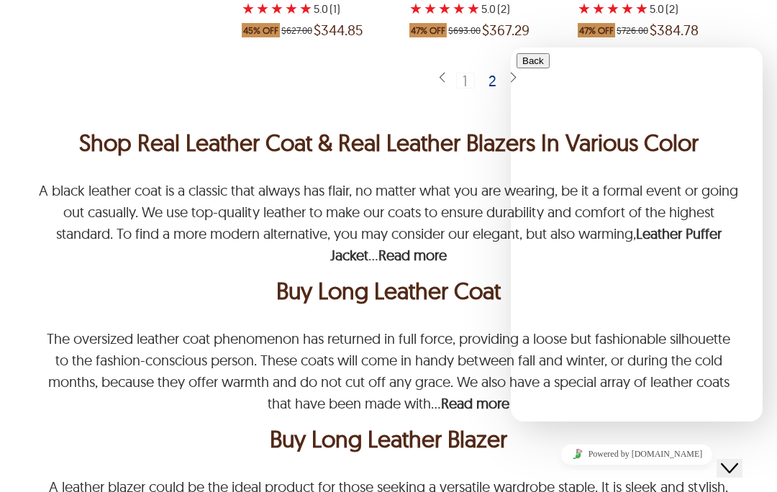
click at [493, 73] on div "2" at bounding box center [492, 80] width 21 height 14
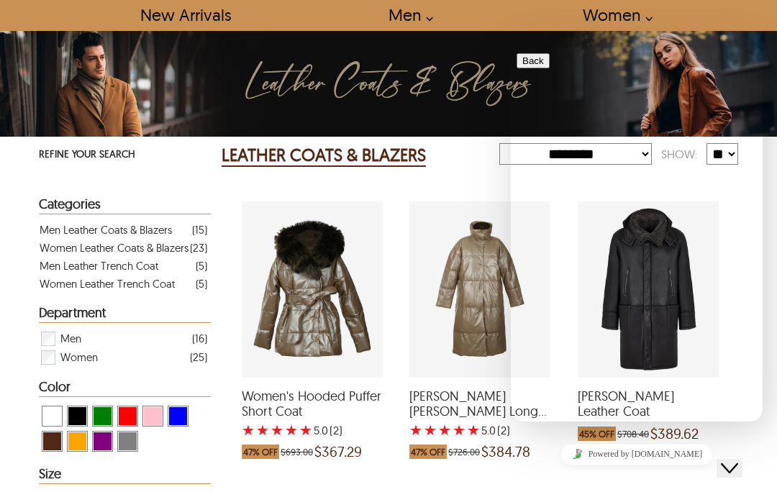
scroll to position [84, 0]
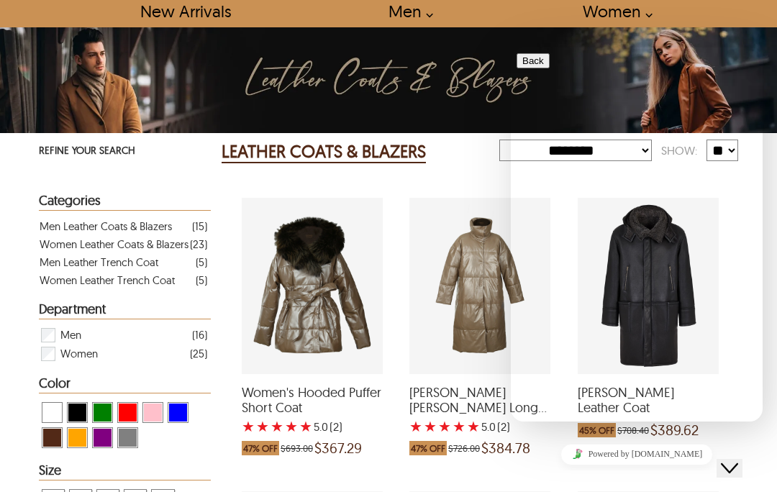
click at [185, 241] on div "Women Leather Coats & Blazers" at bounding box center [114, 244] width 149 height 18
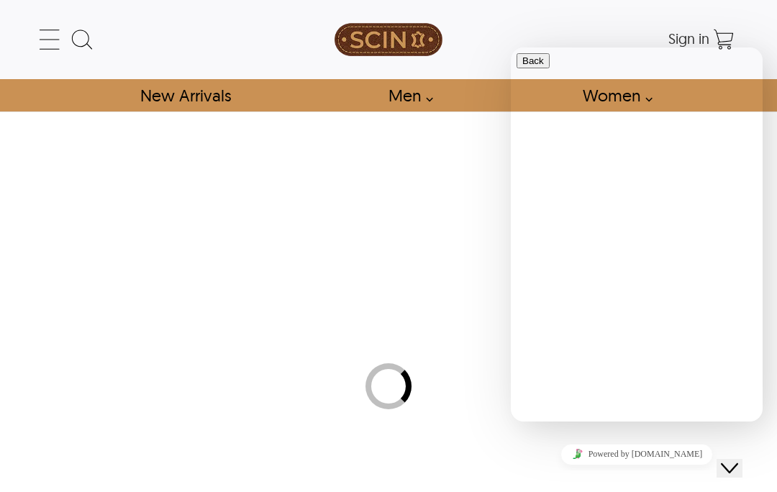
select select "********"
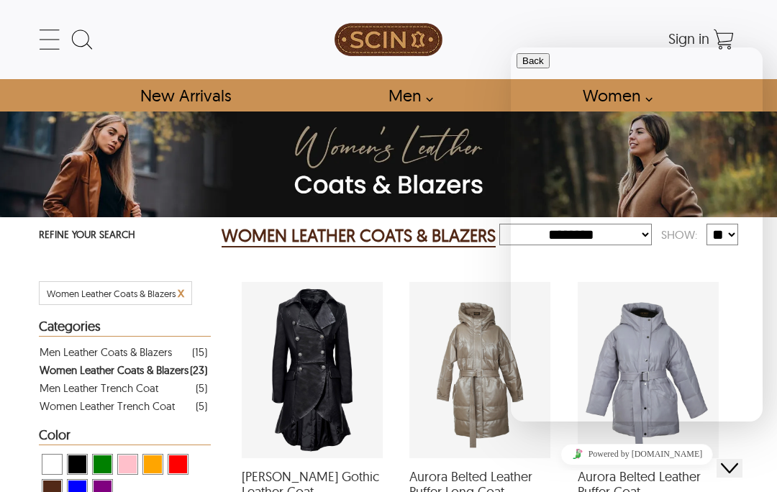
click at [56, 42] on icon at bounding box center [49, 39] width 29 height 29
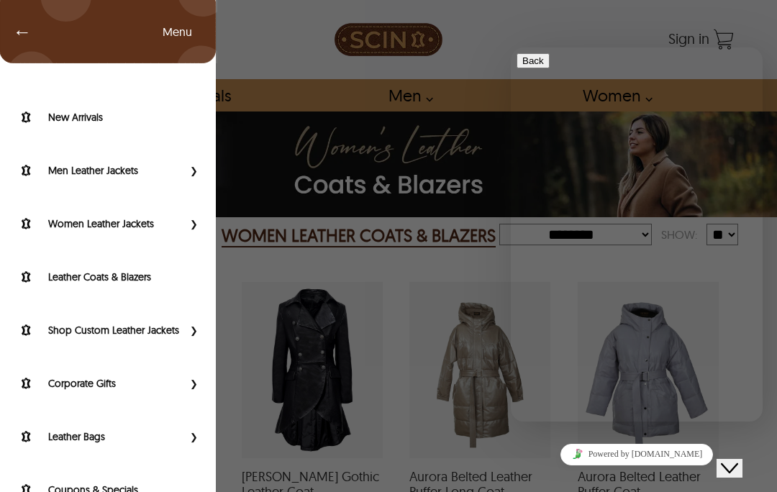
click at [152, 228] on label "Women Leather Jackets" at bounding box center [115, 223] width 134 height 14
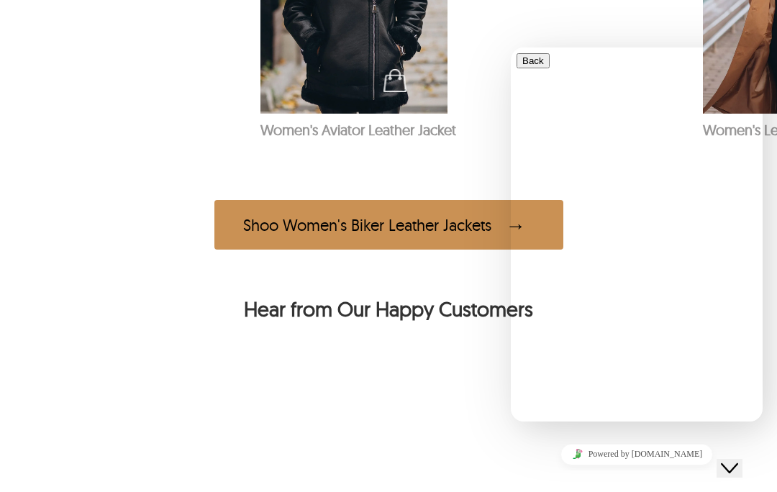
scroll to position [982, 0]
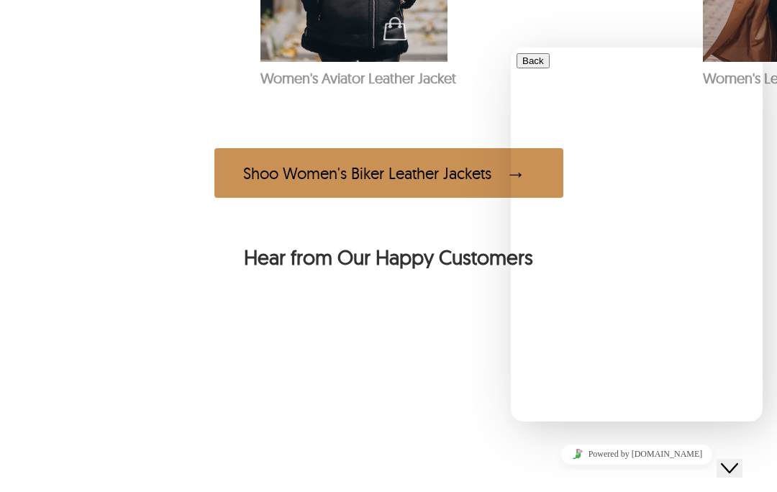
scroll to position [1033, 0]
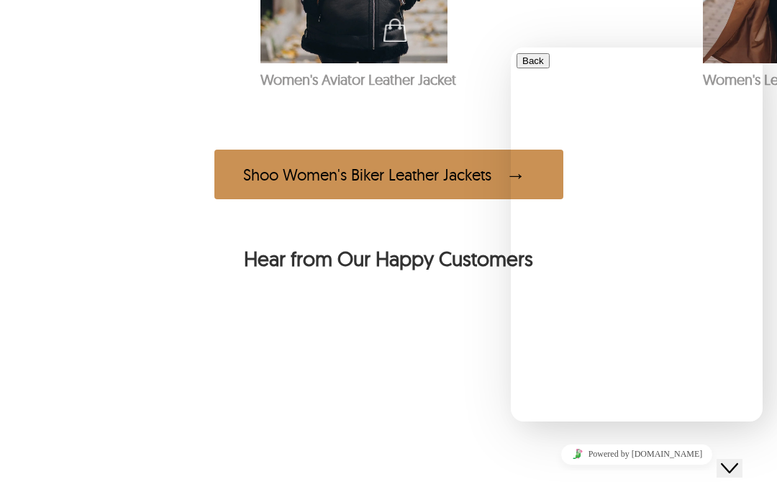
select select "********"
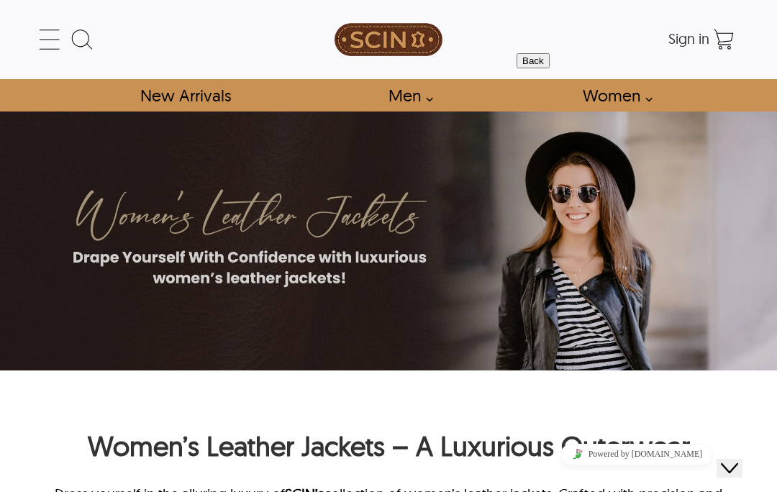
click at [75, 34] on icon at bounding box center [82, 39] width 29 height 29
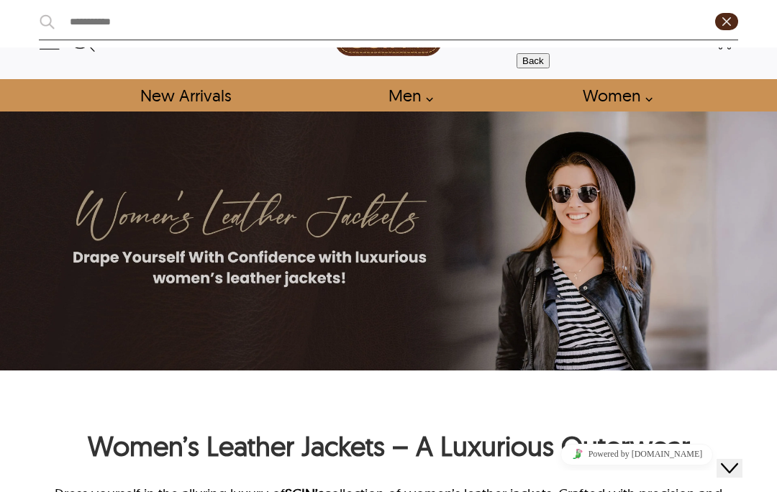
click at [150, 25] on input "text" at bounding box center [384, 21] width 659 height 24
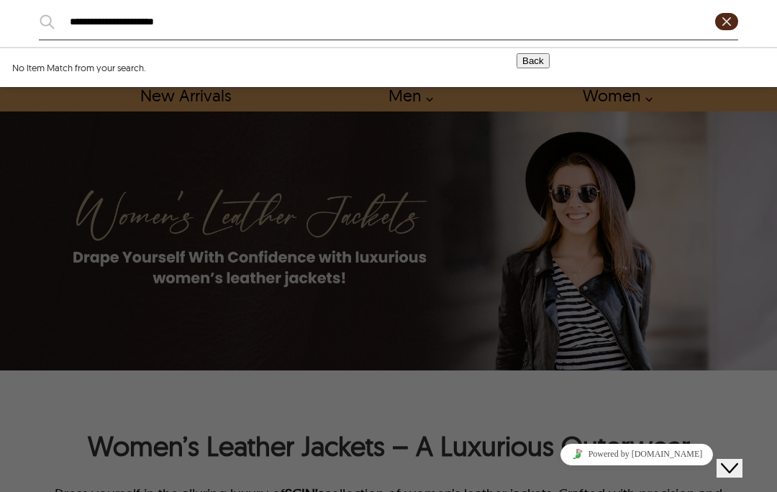
type input "**********"
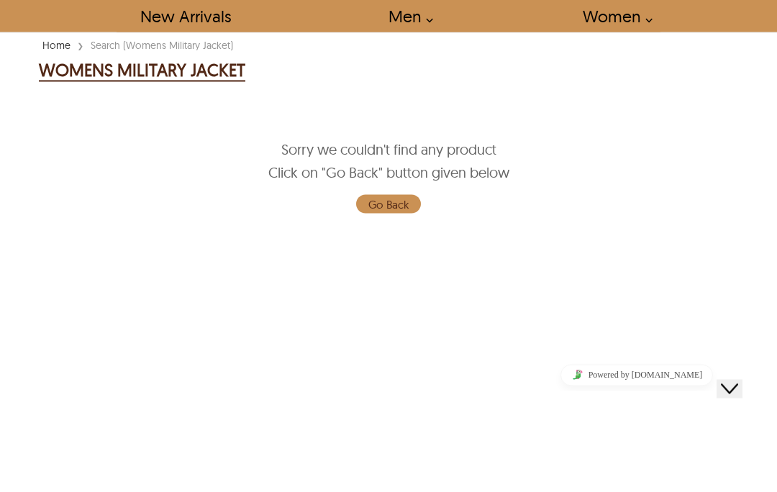
click at [221, 75] on div "**********" at bounding box center [388, 246] width 777 height 492
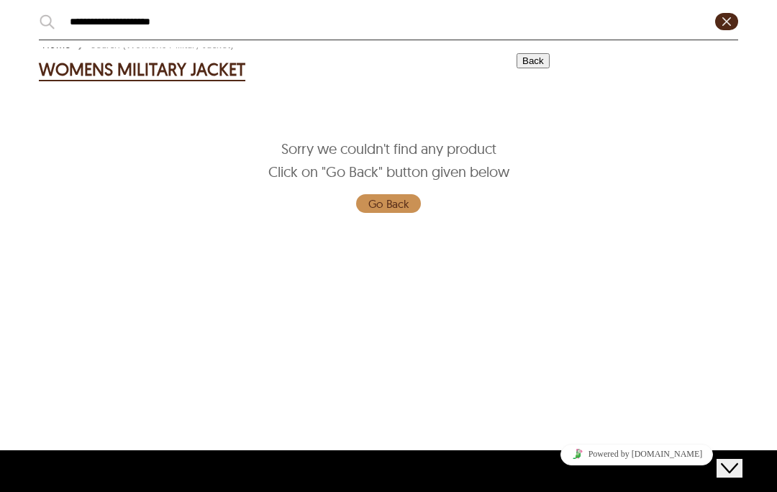
click at [398, 193] on div "**********" at bounding box center [388, 246] width 777 height 492
click at [420, 151] on div "**********" at bounding box center [388, 246] width 777 height 492
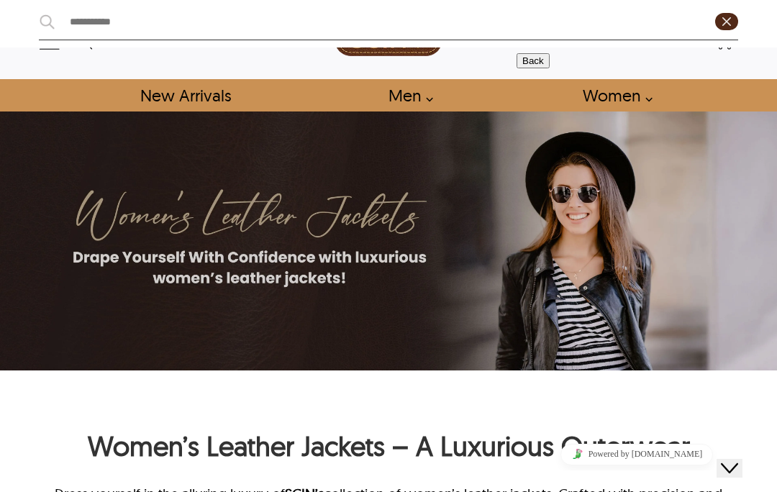
select select "********"
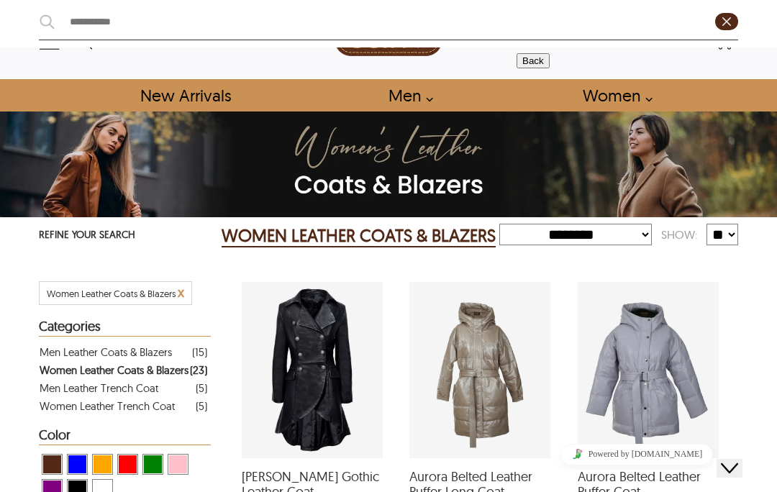
click at [301, 167] on div at bounding box center [388, 246] width 777 height 492
click at [365, 155] on div at bounding box center [388, 246] width 777 height 492
click at [280, 187] on div at bounding box center [388, 246] width 777 height 492
click at [219, 84] on div at bounding box center [388, 246] width 777 height 492
click at [213, 109] on div at bounding box center [388, 246] width 777 height 492
